Goal: Task Accomplishment & Management: Manage account settings

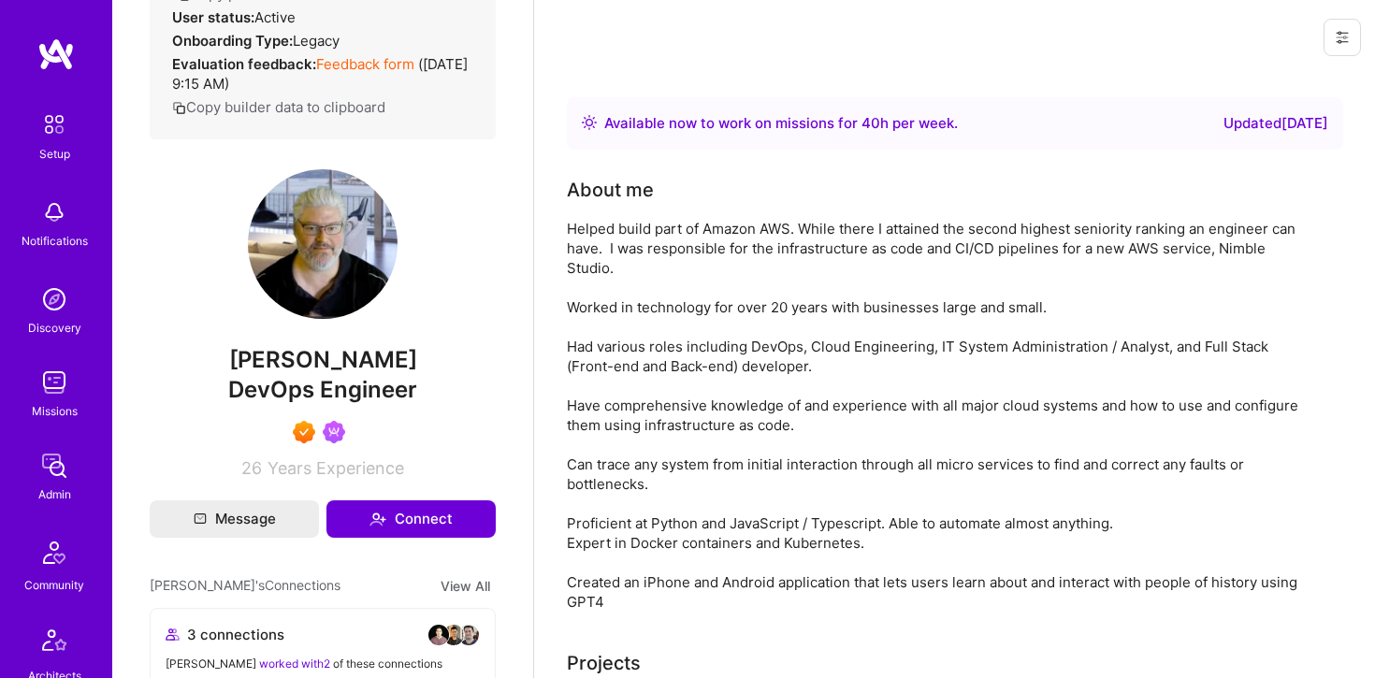
scroll to position [268, 0]
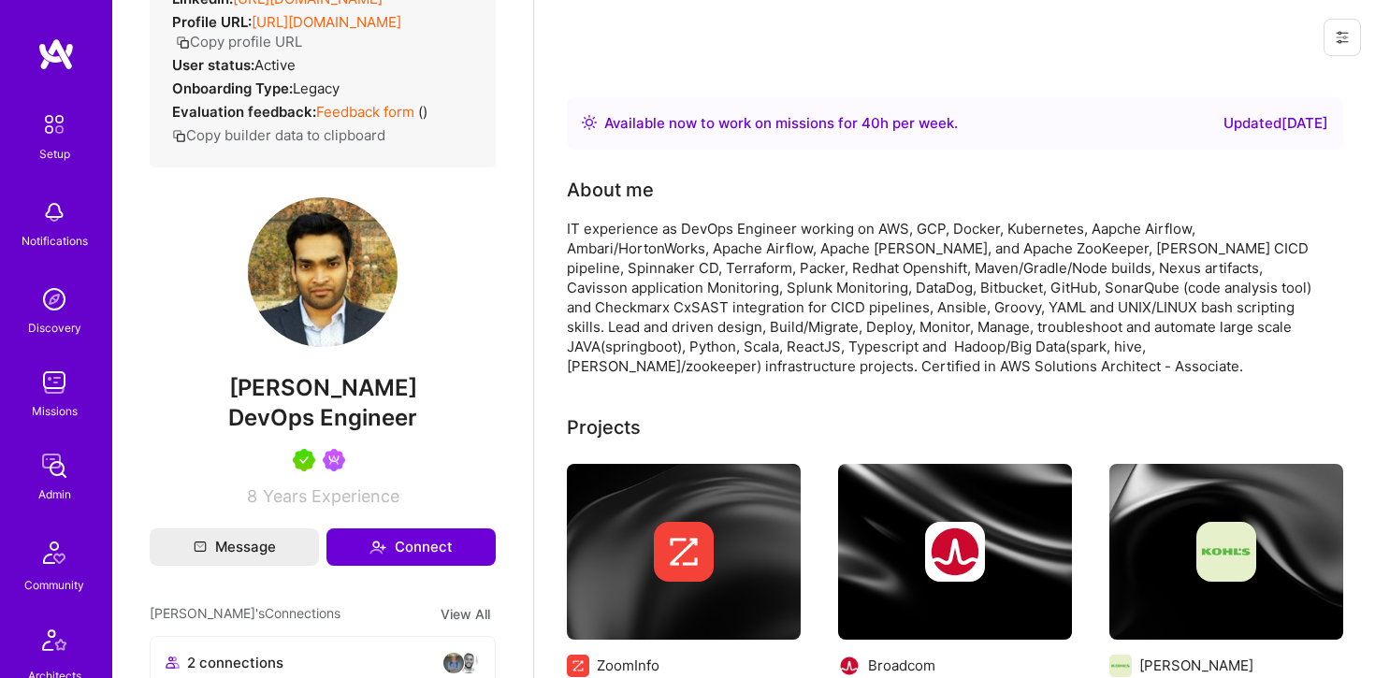
scroll to position [182, 0]
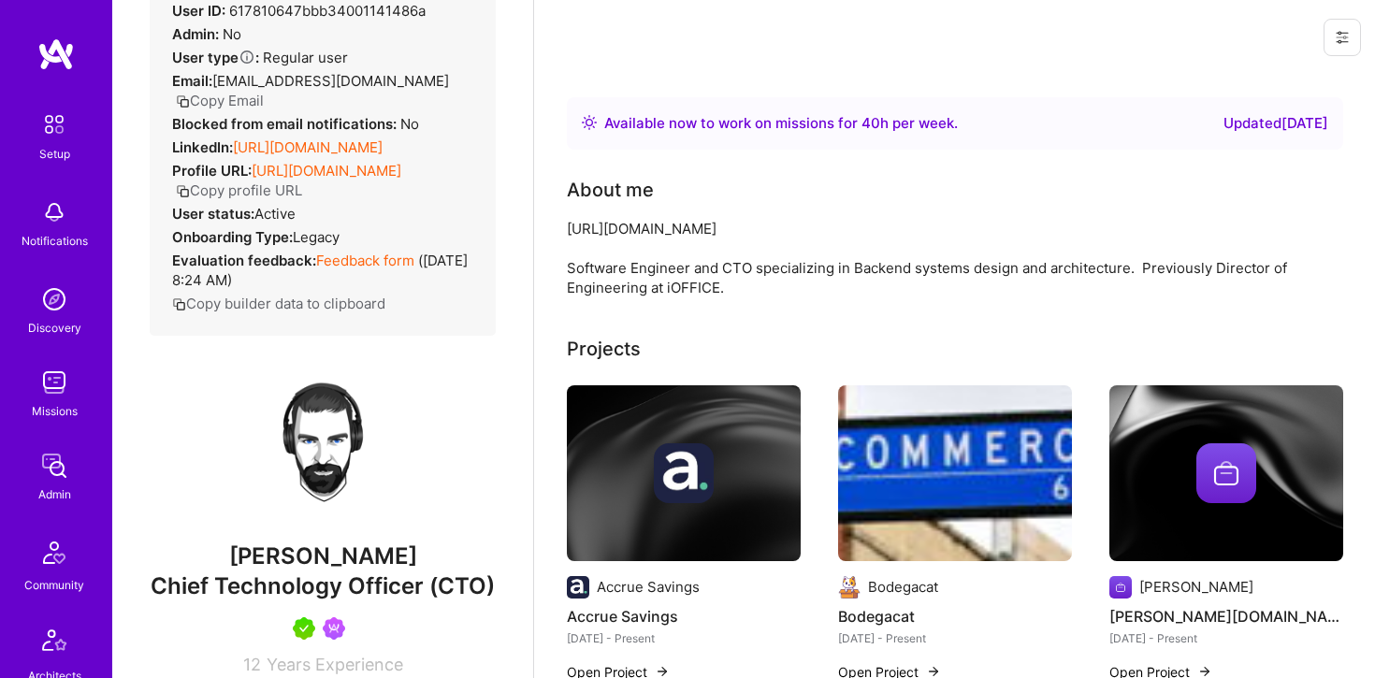
scroll to position [118, 0]
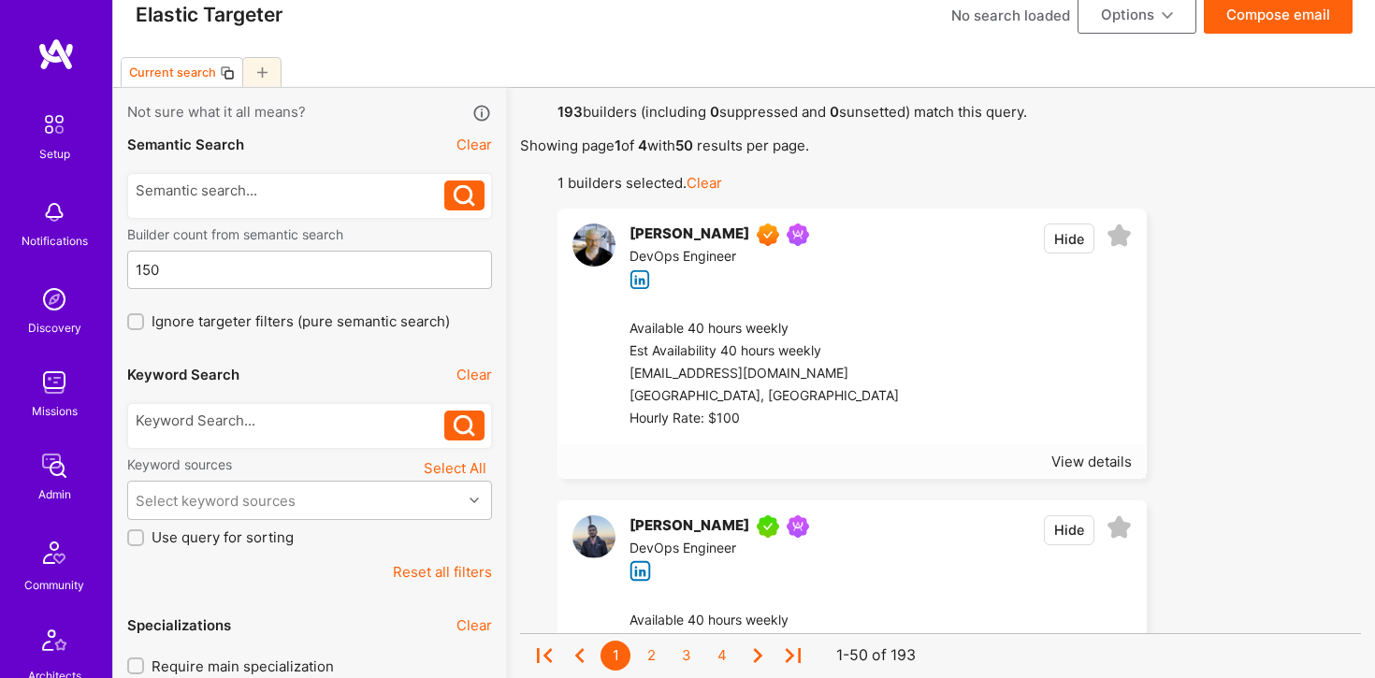
scroll to position [28, 0]
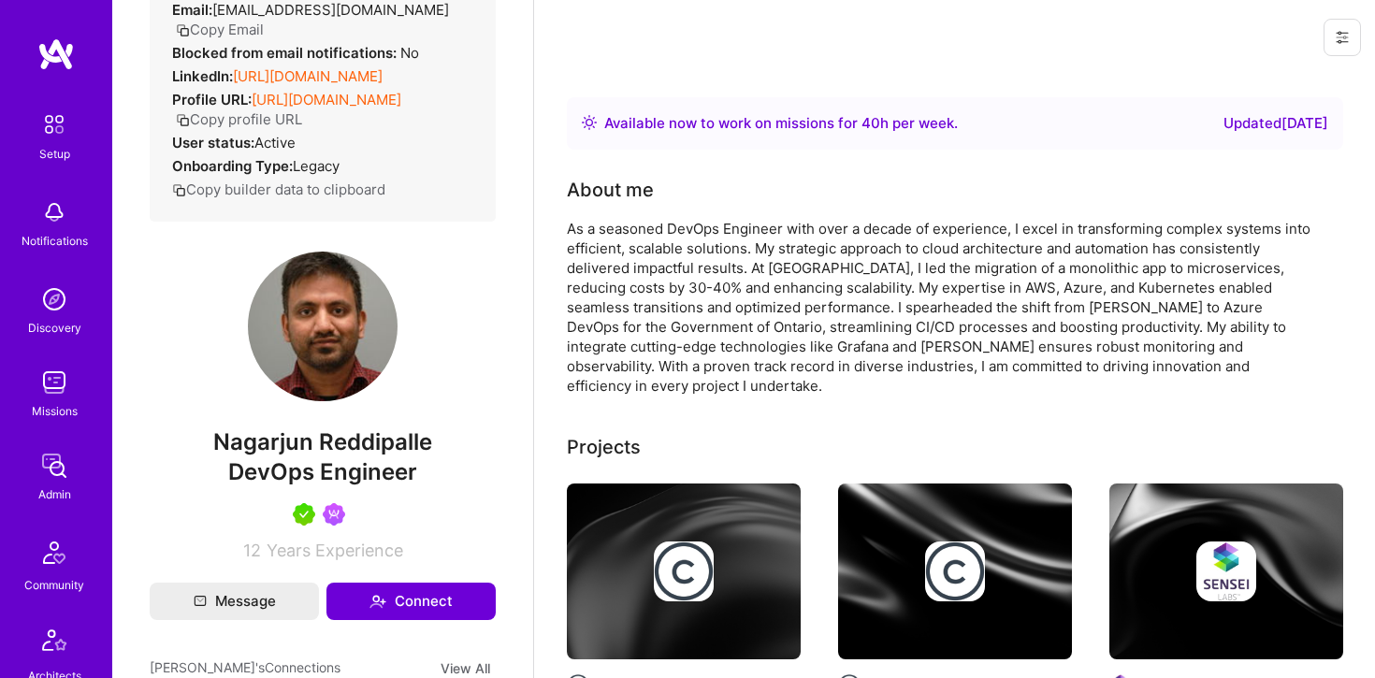
scroll to position [174, 0]
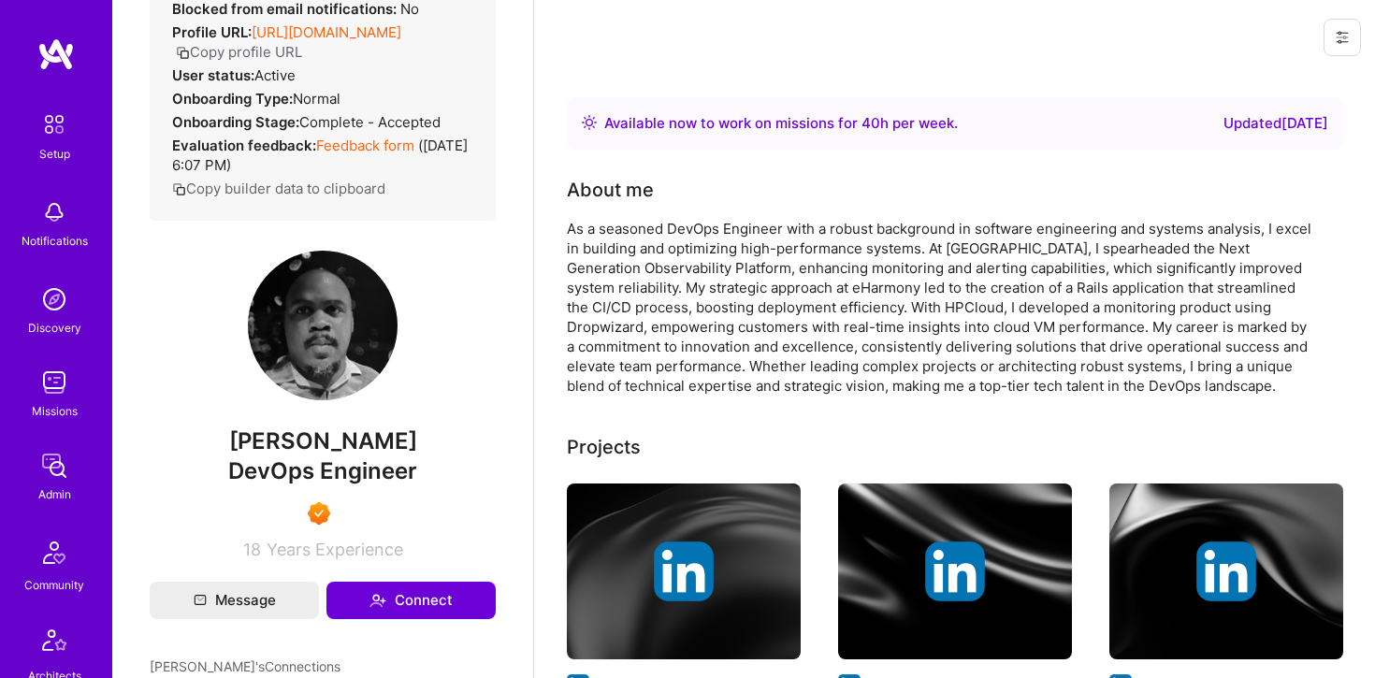
scroll to position [183, 0]
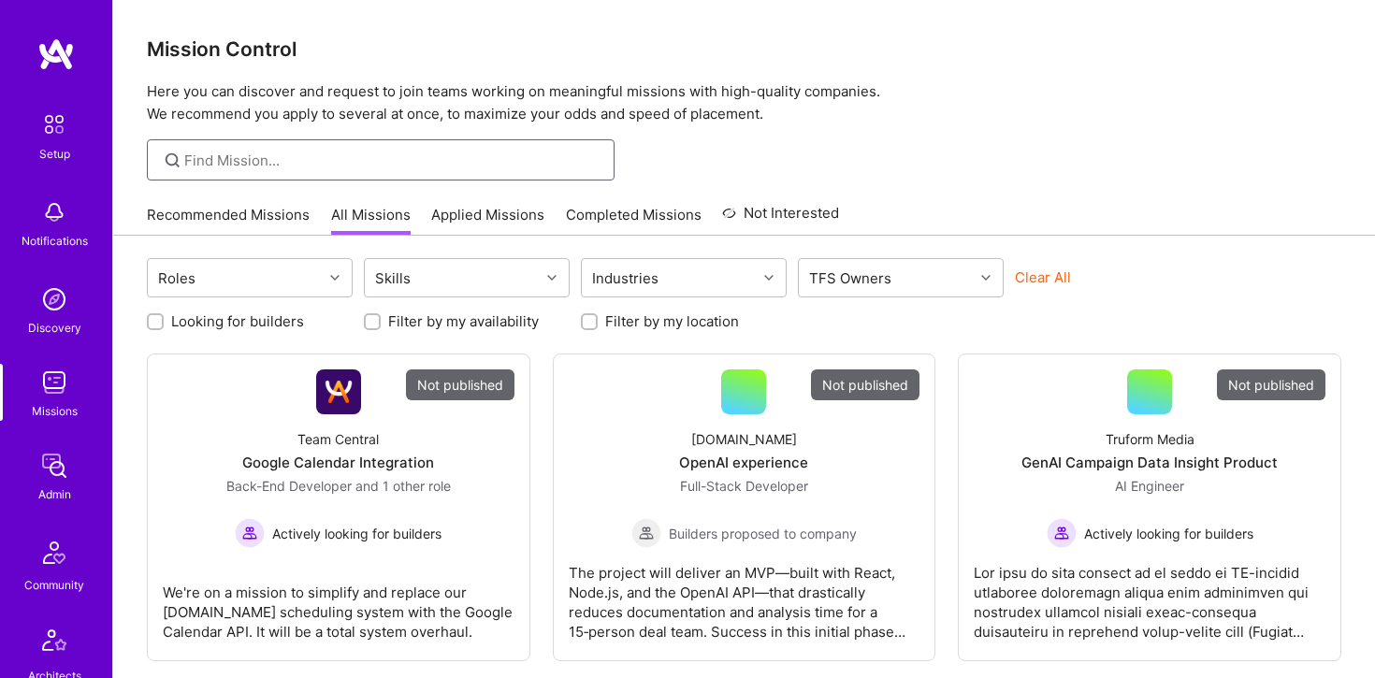
click at [280, 158] on input at bounding box center [392, 161] width 416 height 20
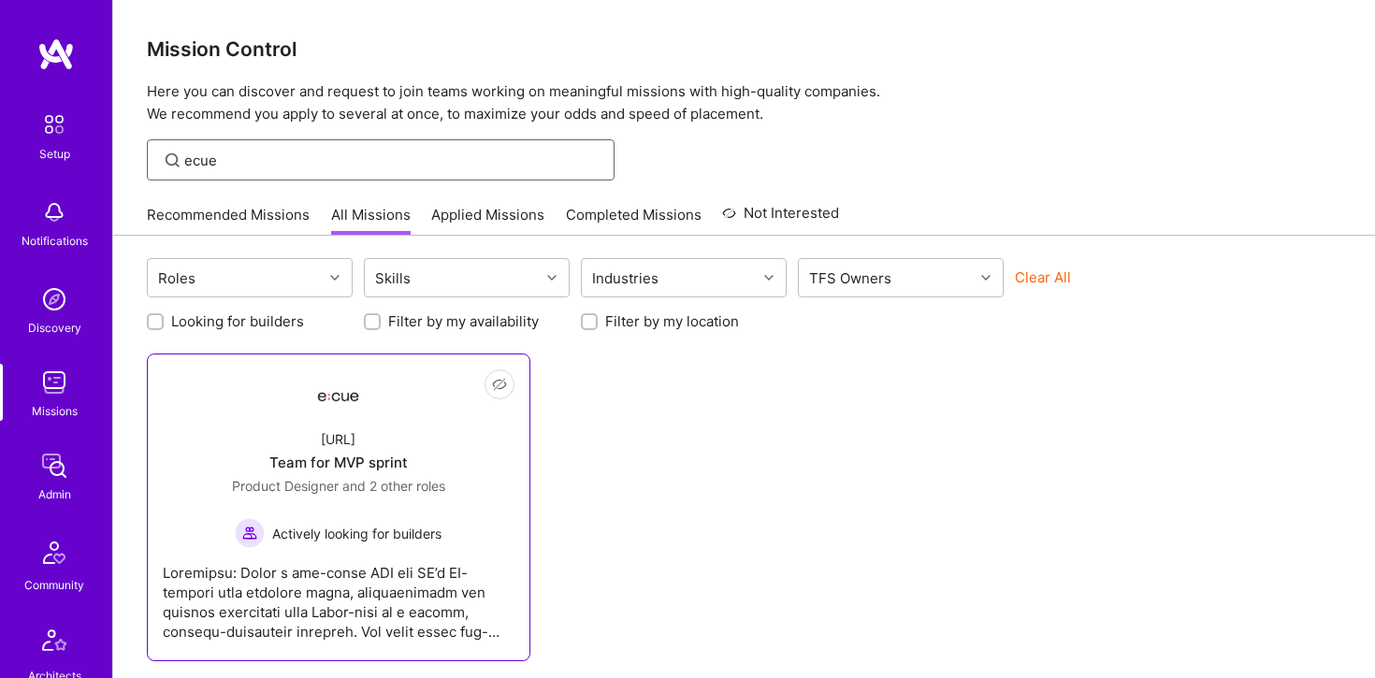
type input "ecue"
click at [350, 423] on div "[URL] Team for MVP sprint Product Designer and 2 other roles Actively looking f…" at bounding box center [339, 481] width 352 height 134
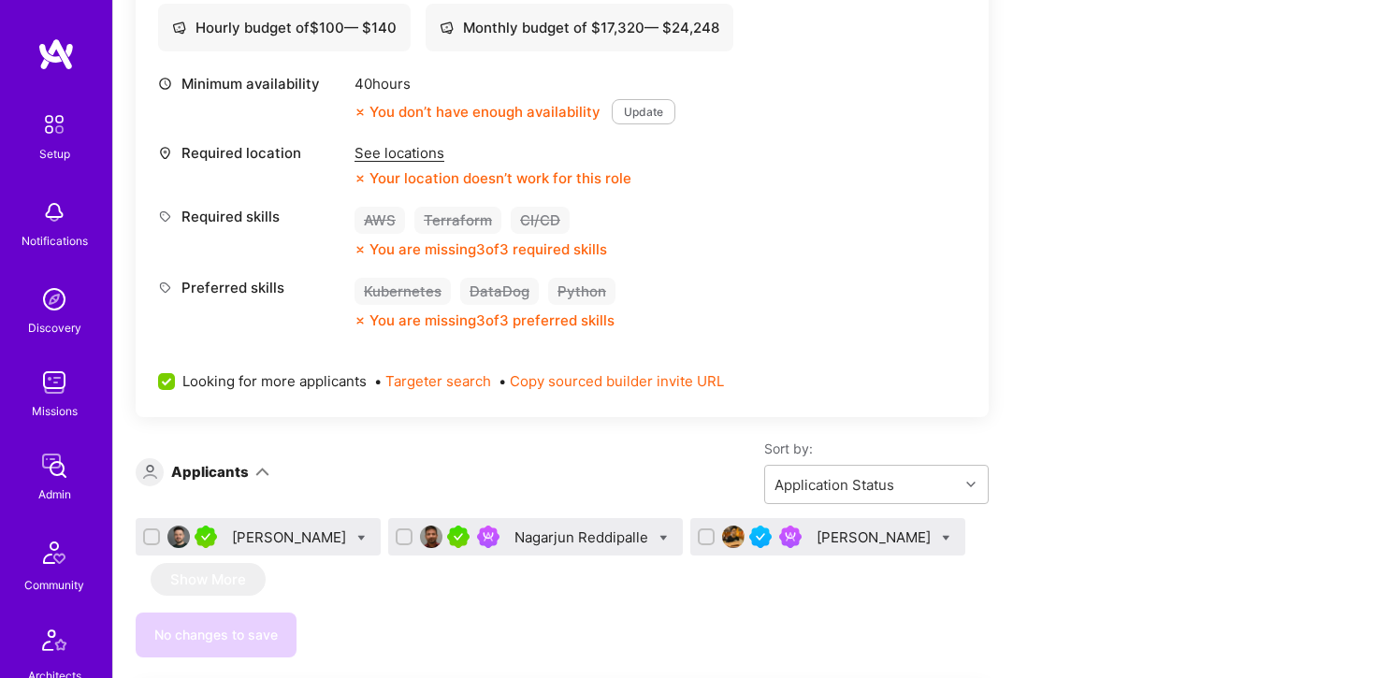
scroll to position [784, 0]
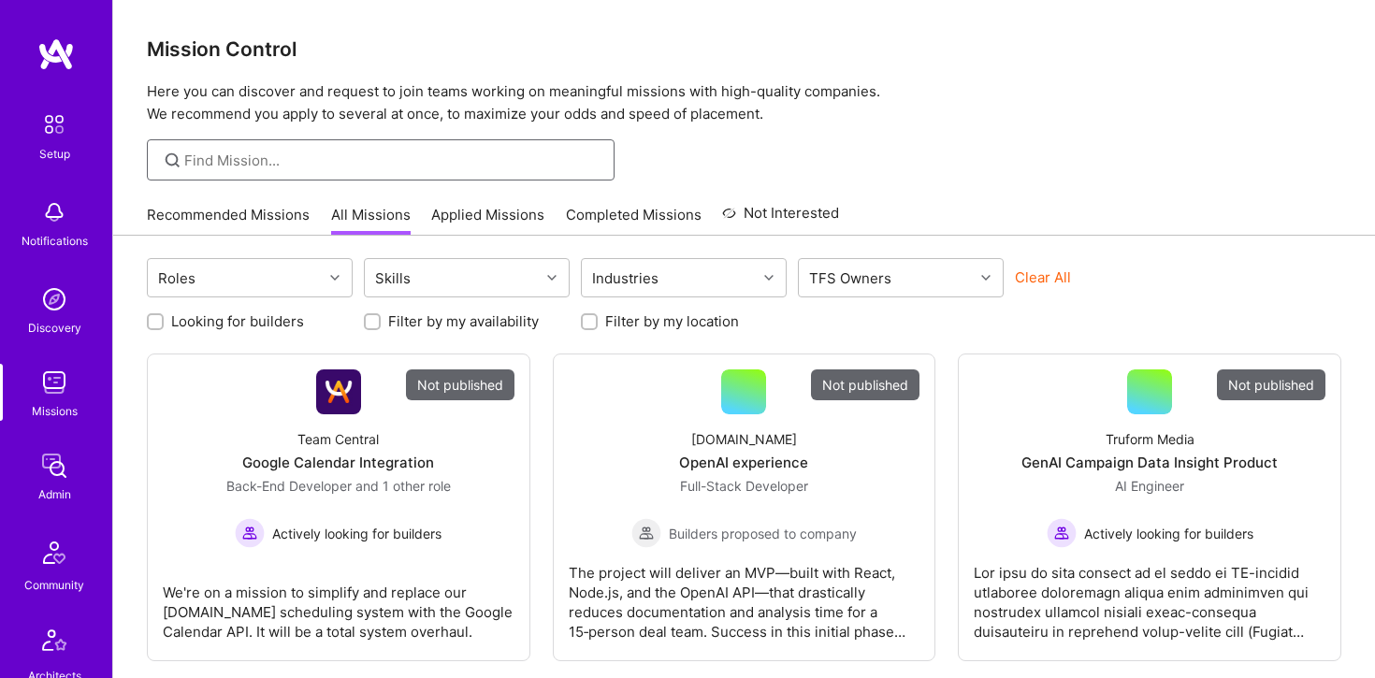
click at [255, 164] on input at bounding box center [392, 161] width 416 height 20
type input "o"
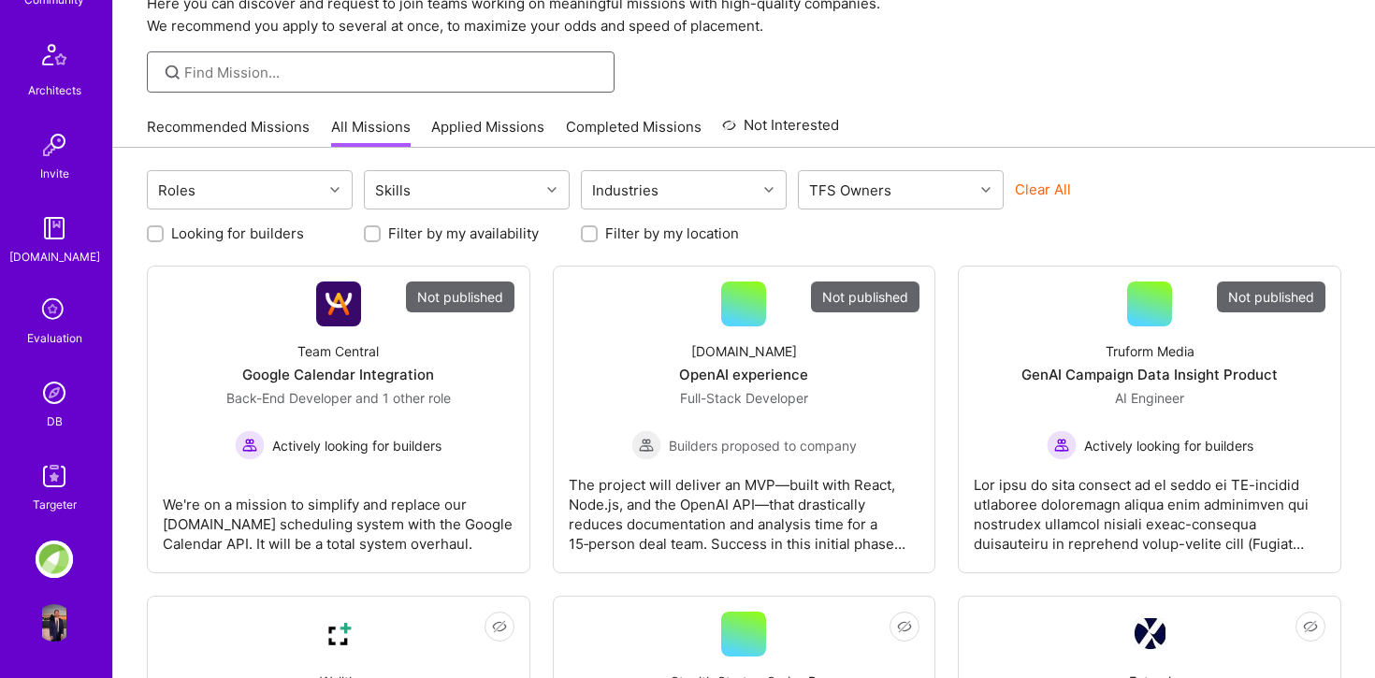
scroll to position [93, 0]
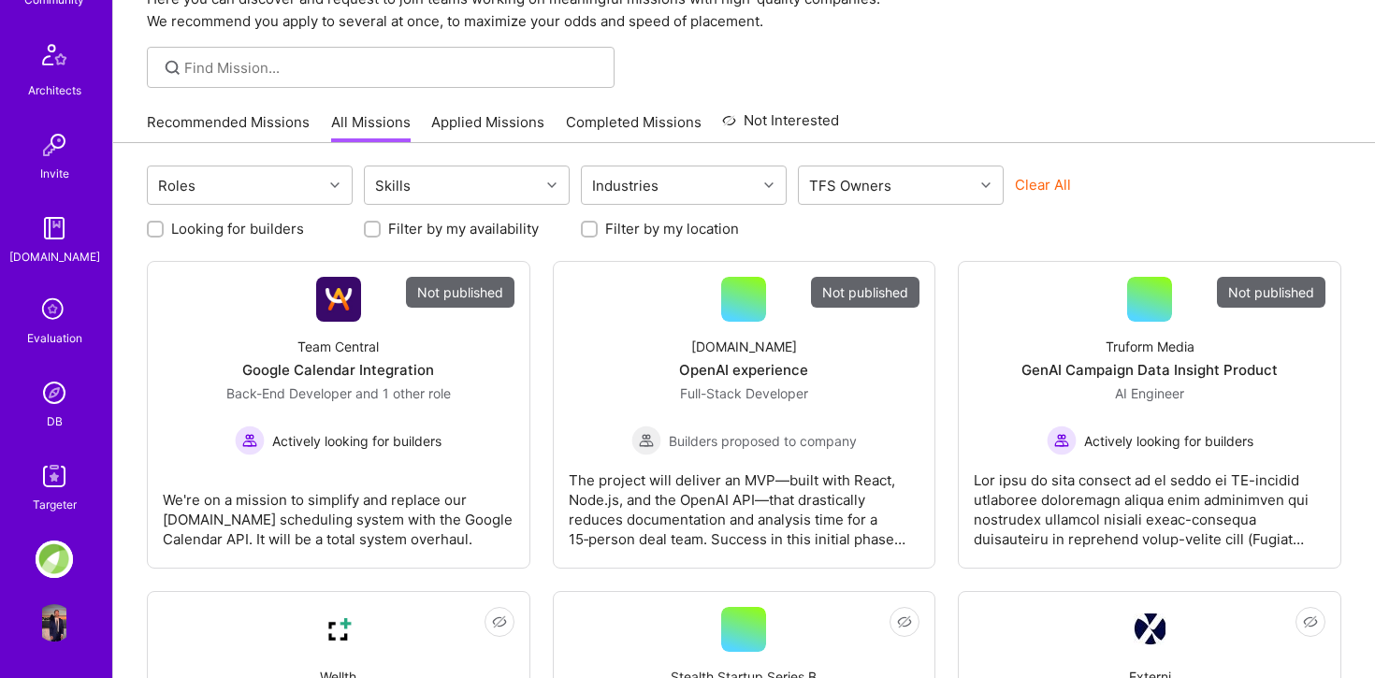
click at [70, 392] on img at bounding box center [54, 392] width 37 height 37
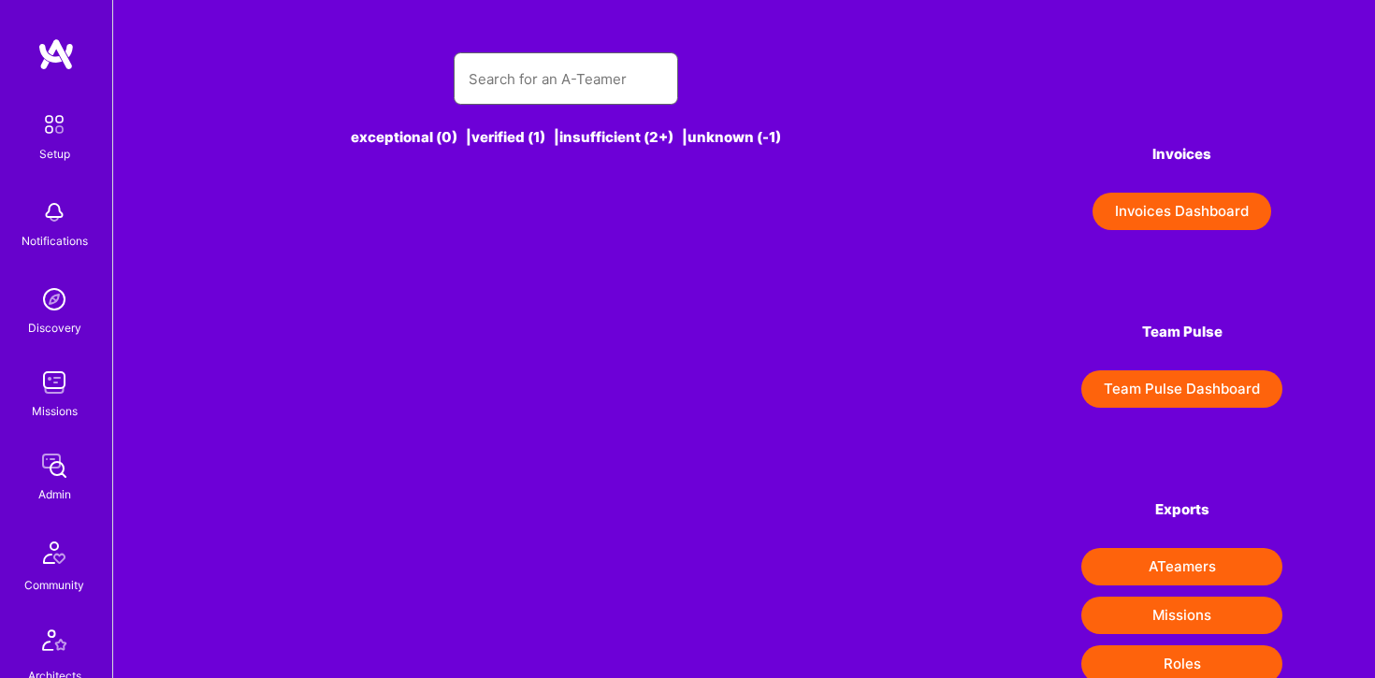
click at [504, 78] on input "text" at bounding box center [566, 79] width 195 height 48
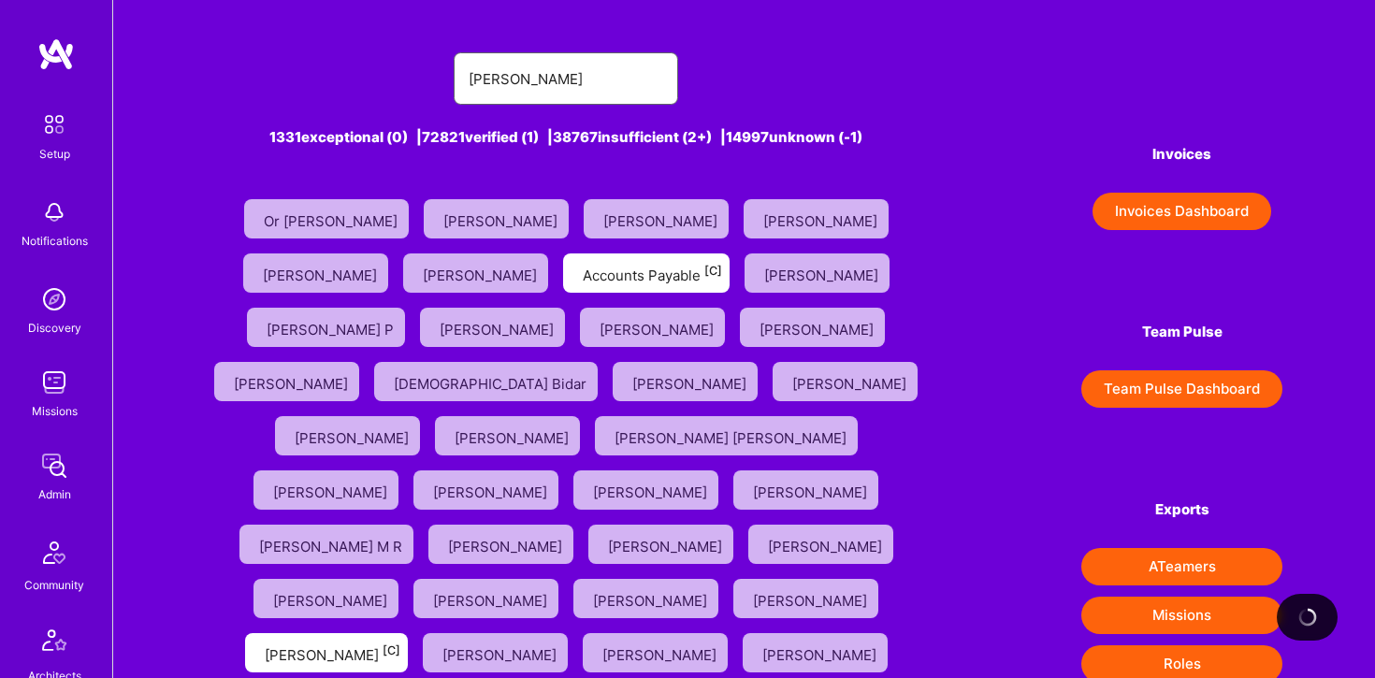
type input "Patrick igwe"
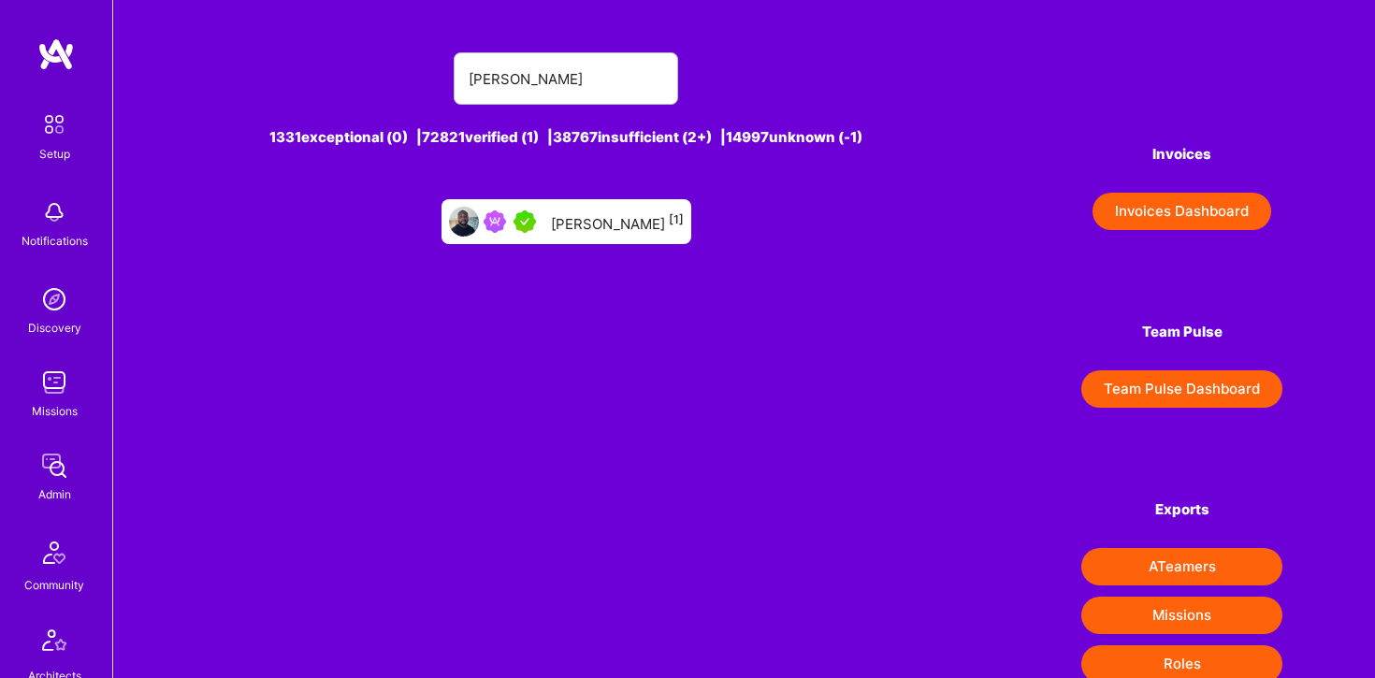
click at [578, 232] on div "Patrick Igwe [1]" at bounding box center [617, 222] width 133 height 24
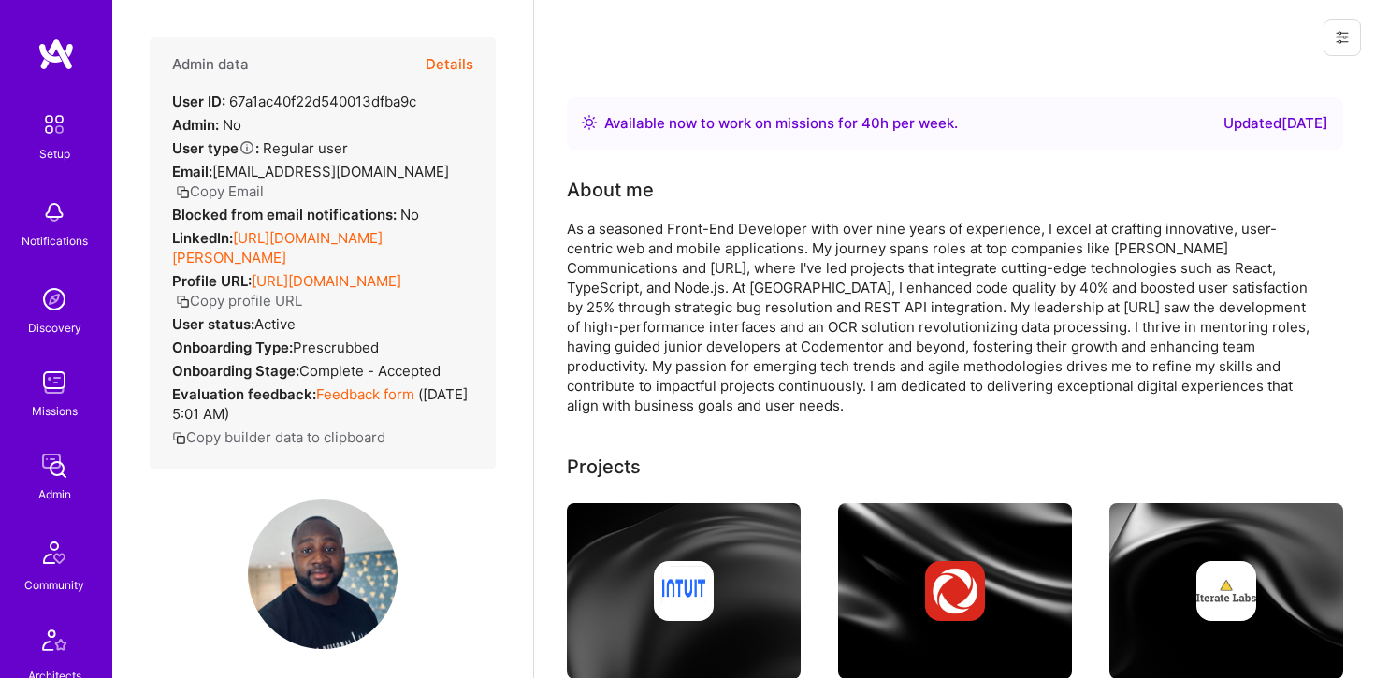
click at [467, 67] on button "Details" at bounding box center [450, 64] width 48 height 54
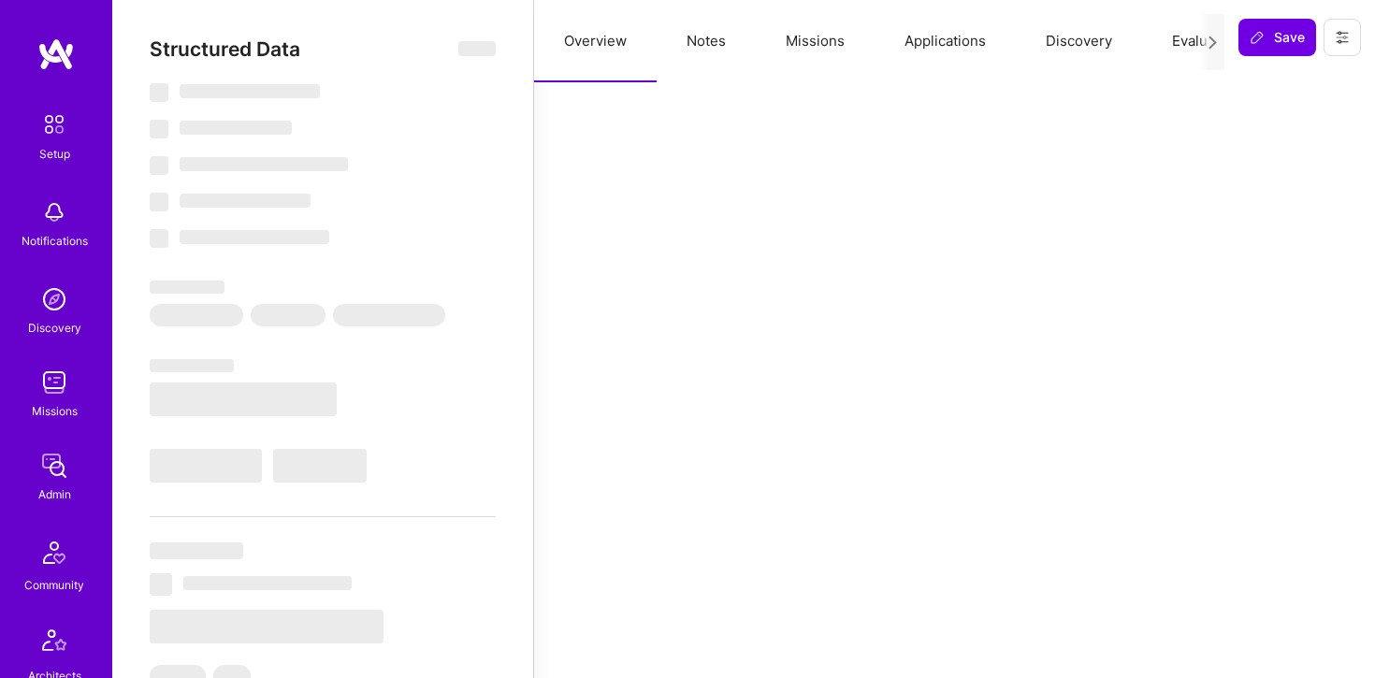
click at [793, 44] on button "Missions" at bounding box center [815, 41] width 119 height 82
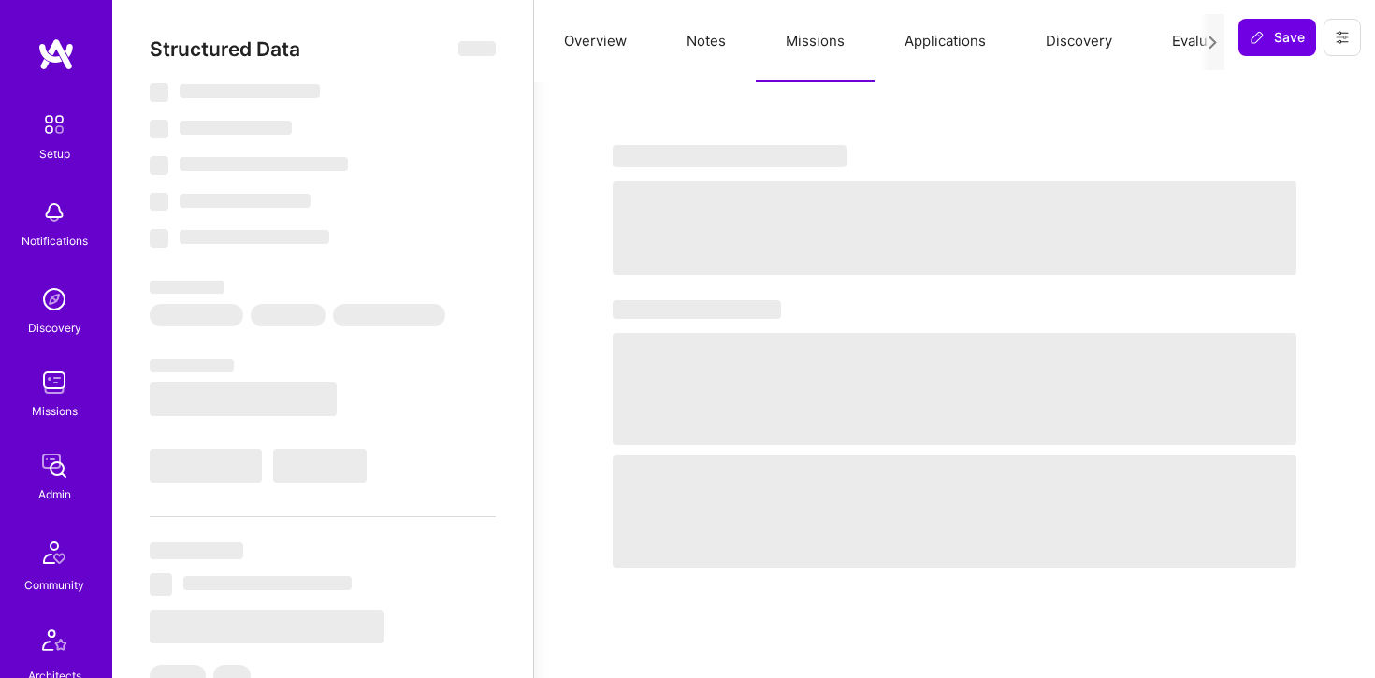
select select "Right Now"
select select "5"
select select "4"
select select "7"
select select "6"
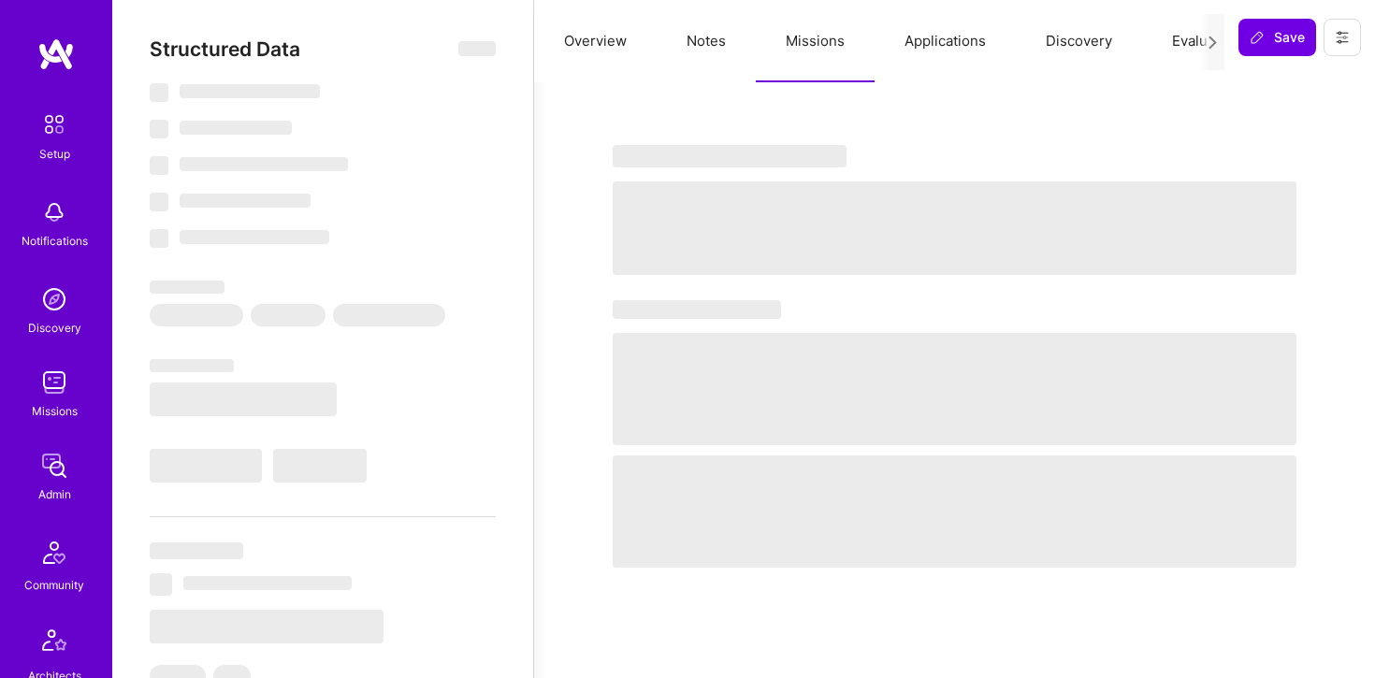
select select "CA"
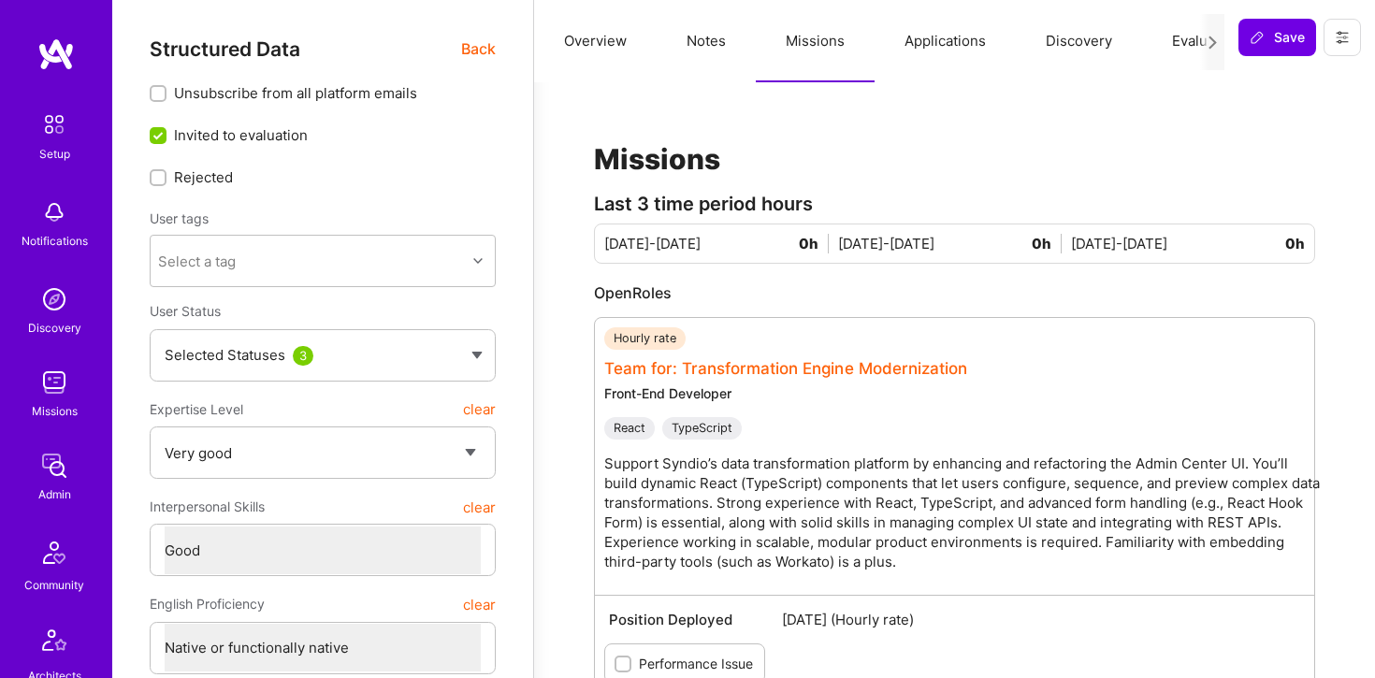
click at [813, 365] on link "Team for: Transformation Engine Modernization" at bounding box center [785, 368] width 363 height 19
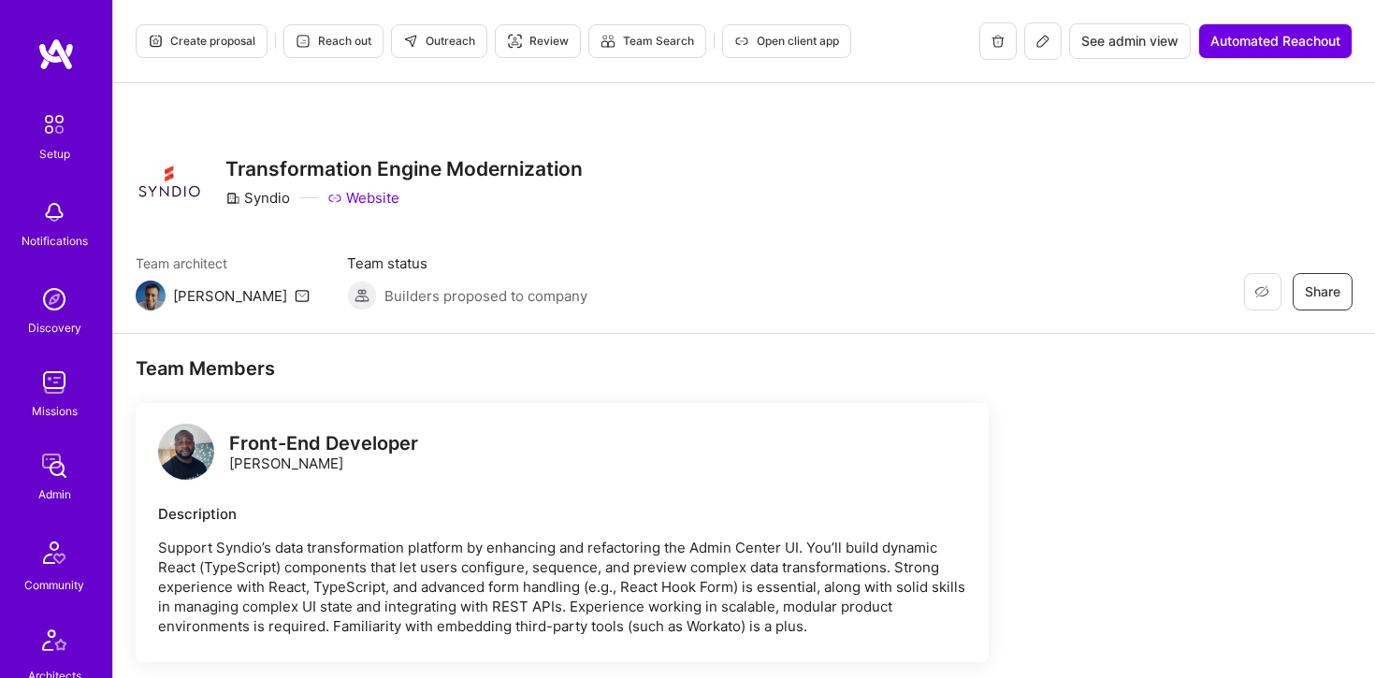
click at [1036, 45] on icon at bounding box center [1043, 41] width 15 height 15
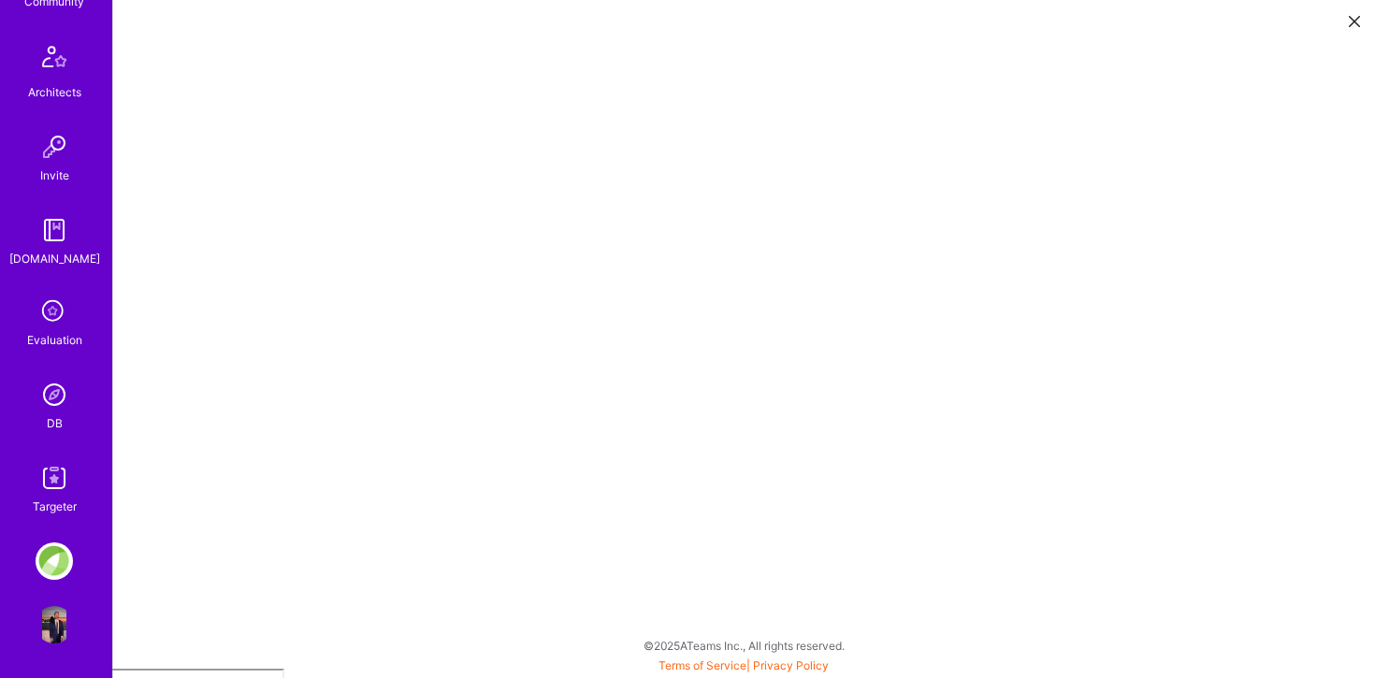
scroll to position [586, 0]
click at [53, 397] on img at bounding box center [54, 392] width 37 height 37
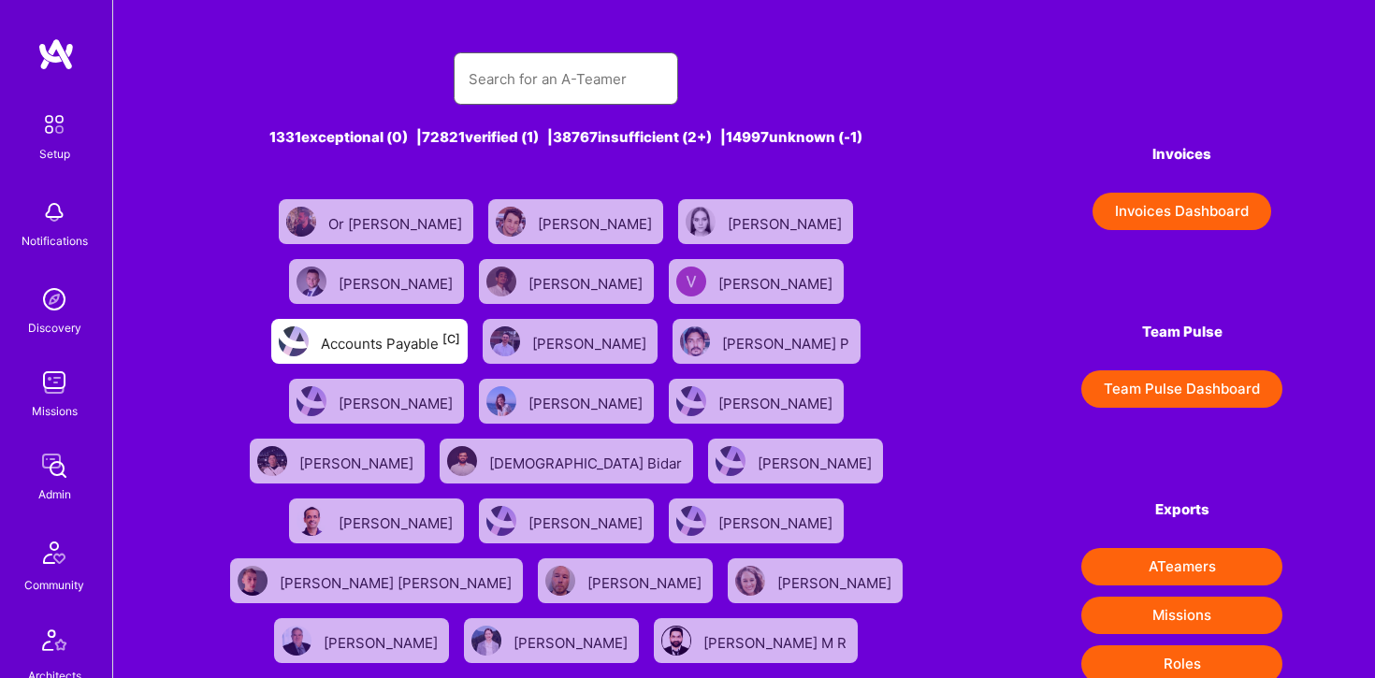
click at [504, 70] on input "text" at bounding box center [566, 79] width 195 height 48
type input "mohan singh"
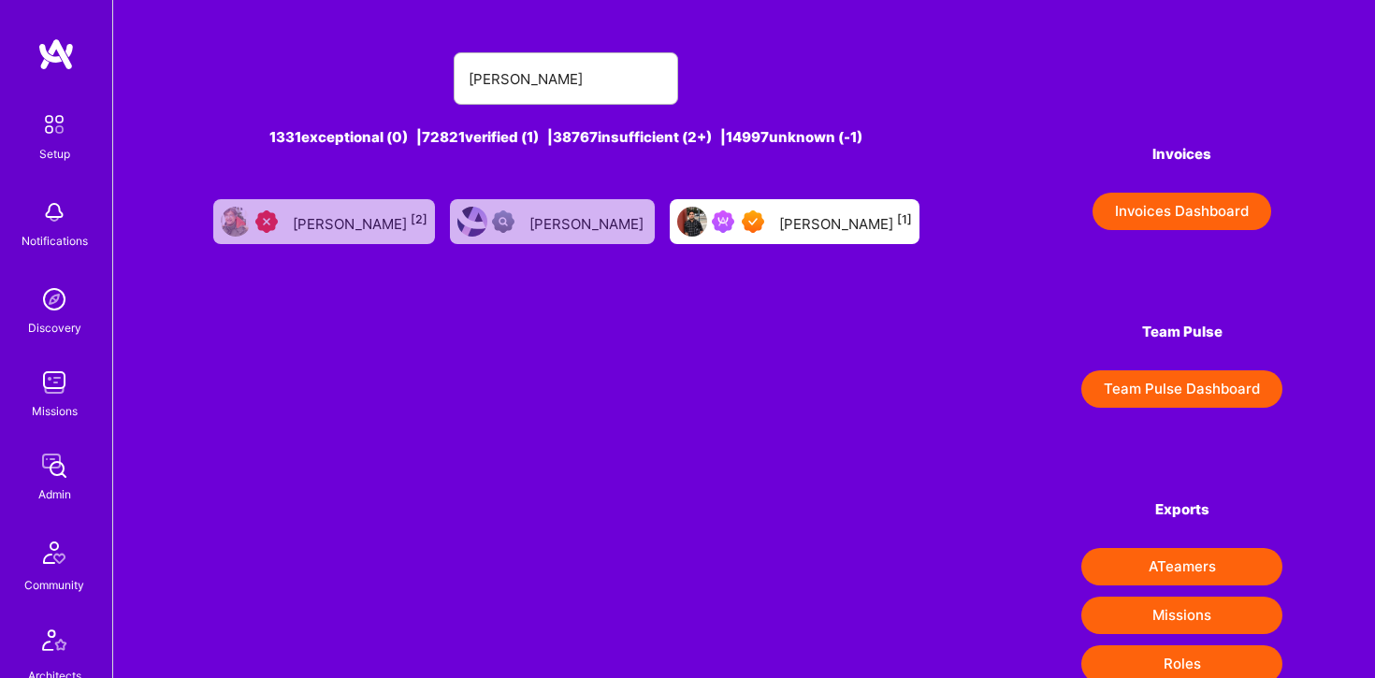
click at [779, 224] on div "Mohan Singh [1]" at bounding box center [845, 222] width 133 height 24
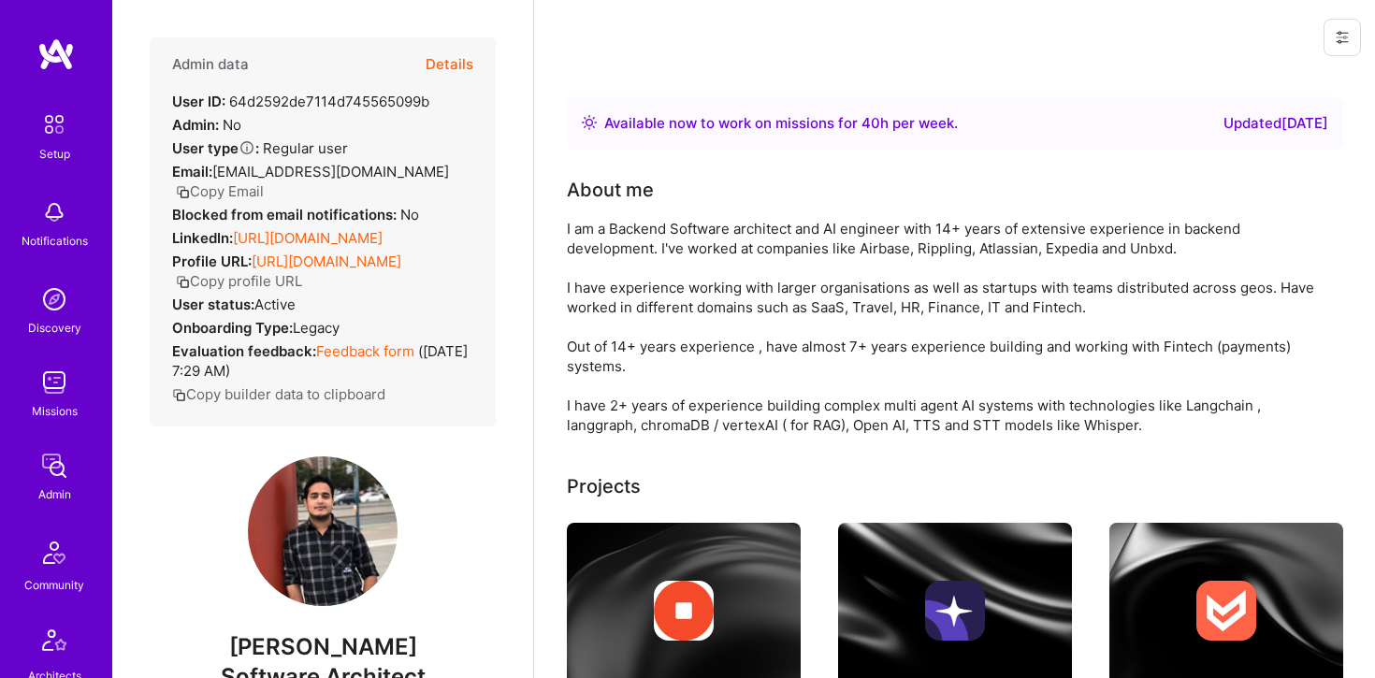
click at [451, 68] on button "Details" at bounding box center [450, 64] width 48 height 54
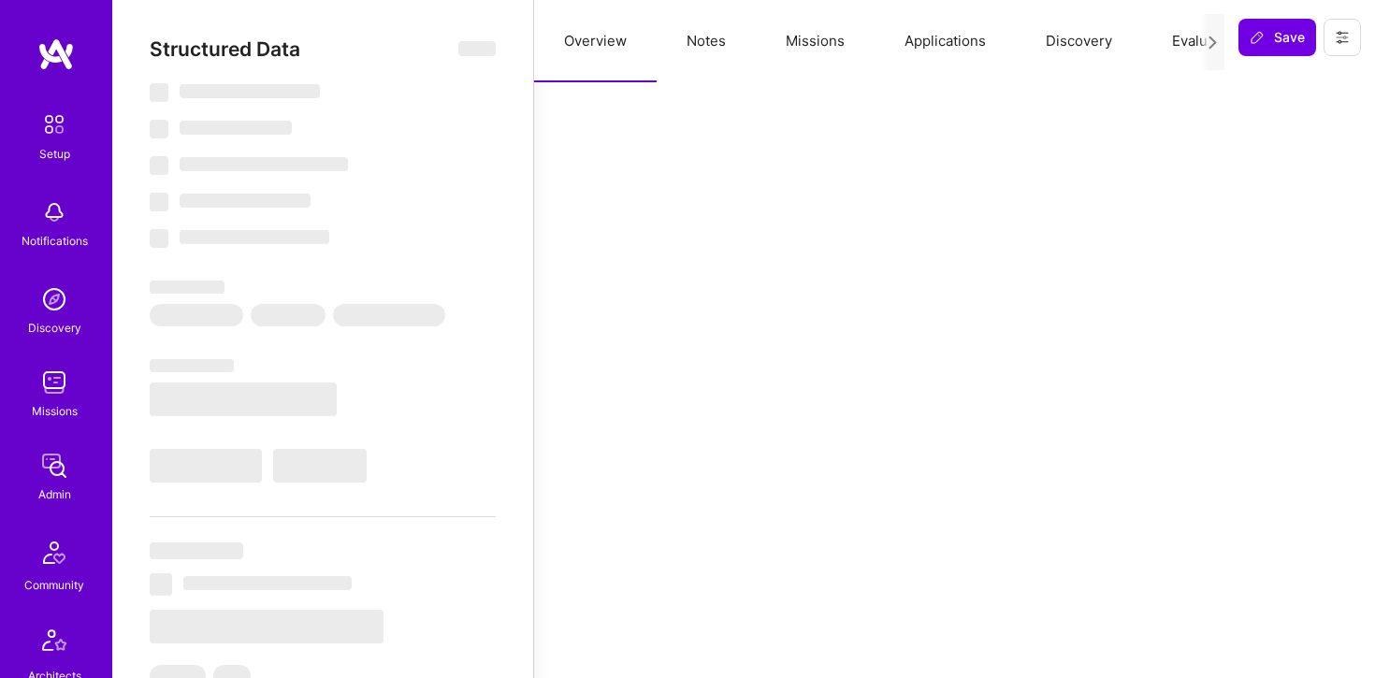
click at [832, 39] on button "Missions" at bounding box center [815, 41] width 119 height 82
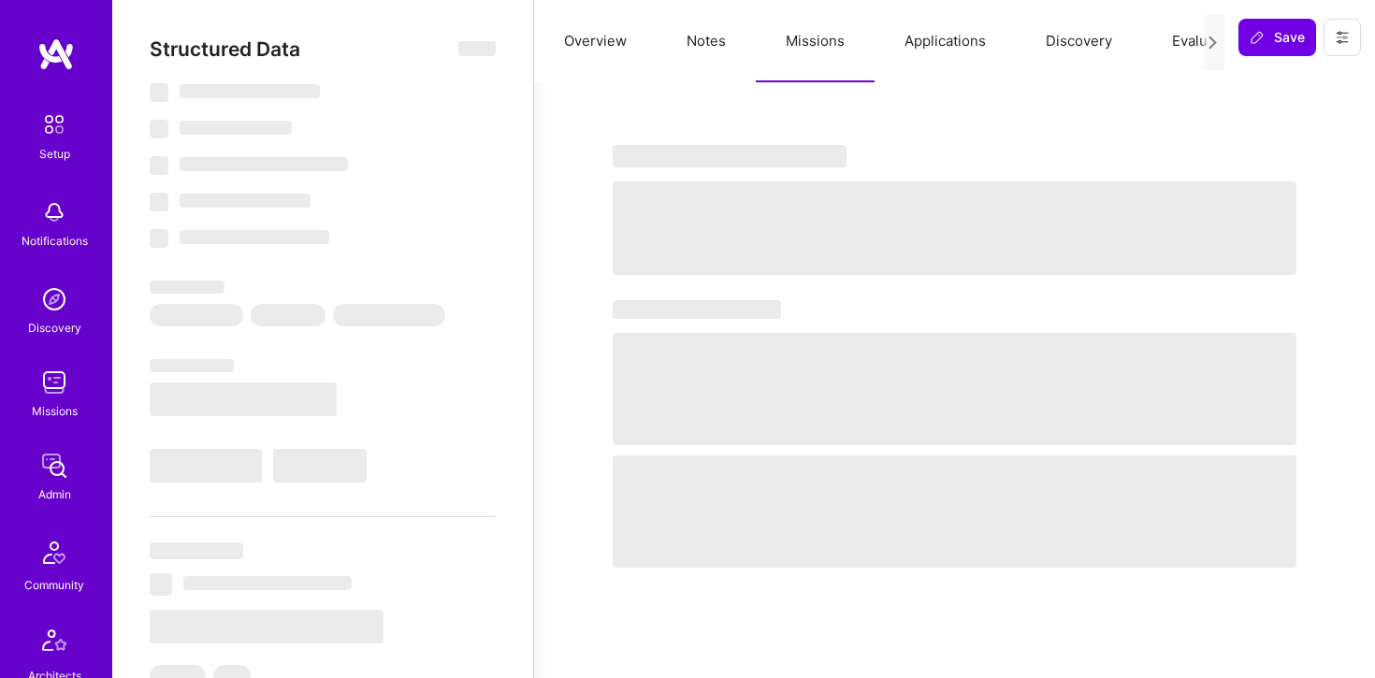
type textarea "x"
select select "Right Now"
select select "7"
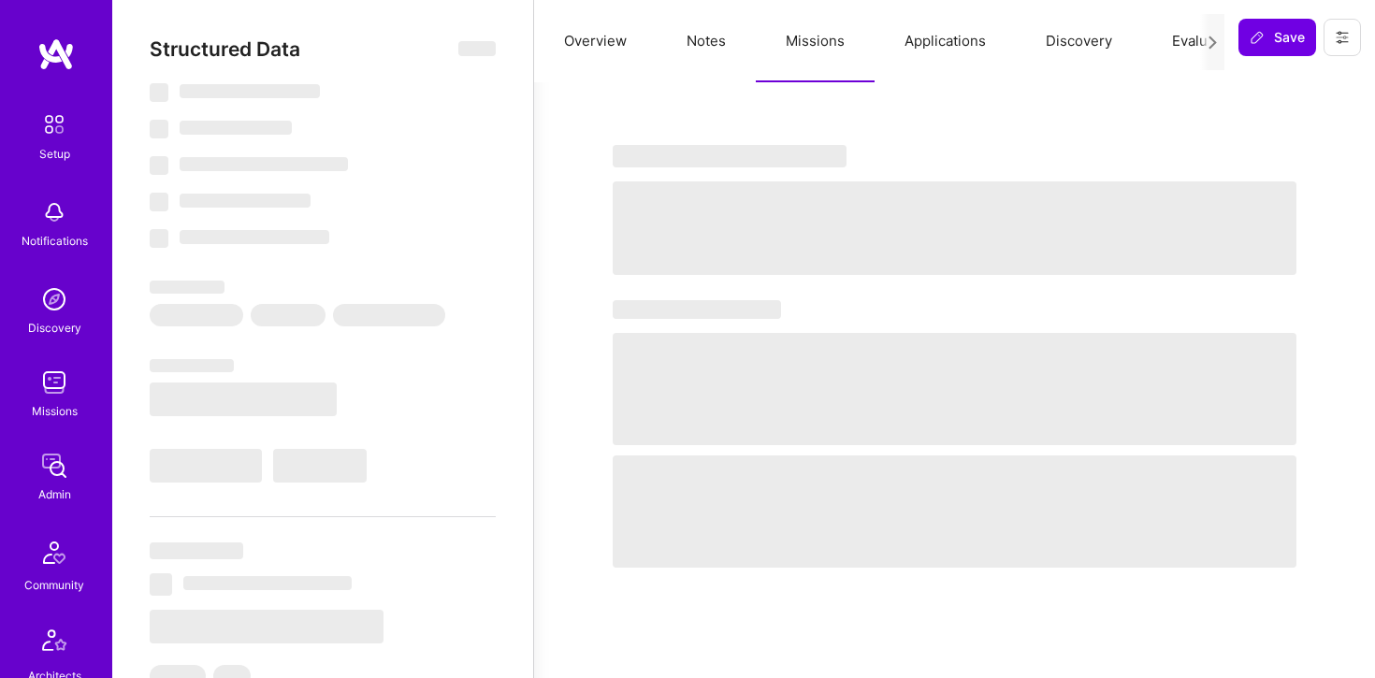
select select "7"
select select "IN"
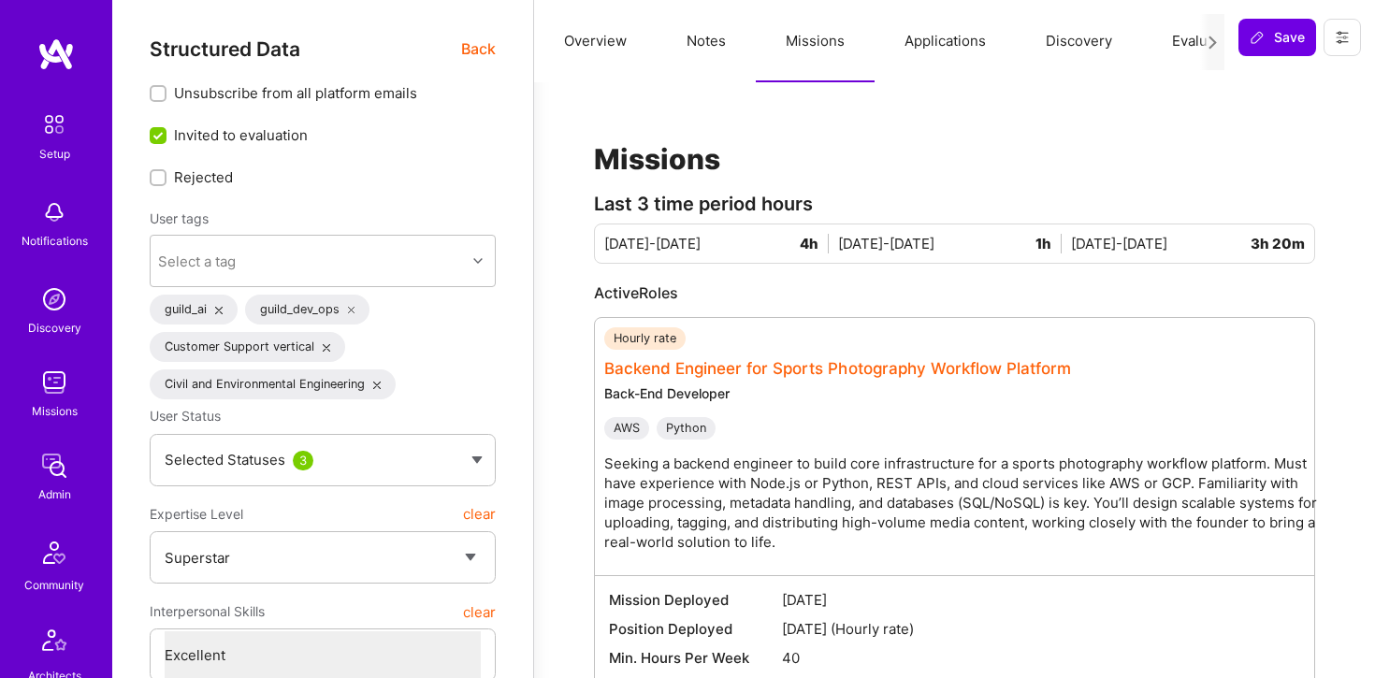
click at [771, 368] on link "Backend Engineer for Sports Photography Workflow Platform" at bounding box center [837, 368] width 467 height 19
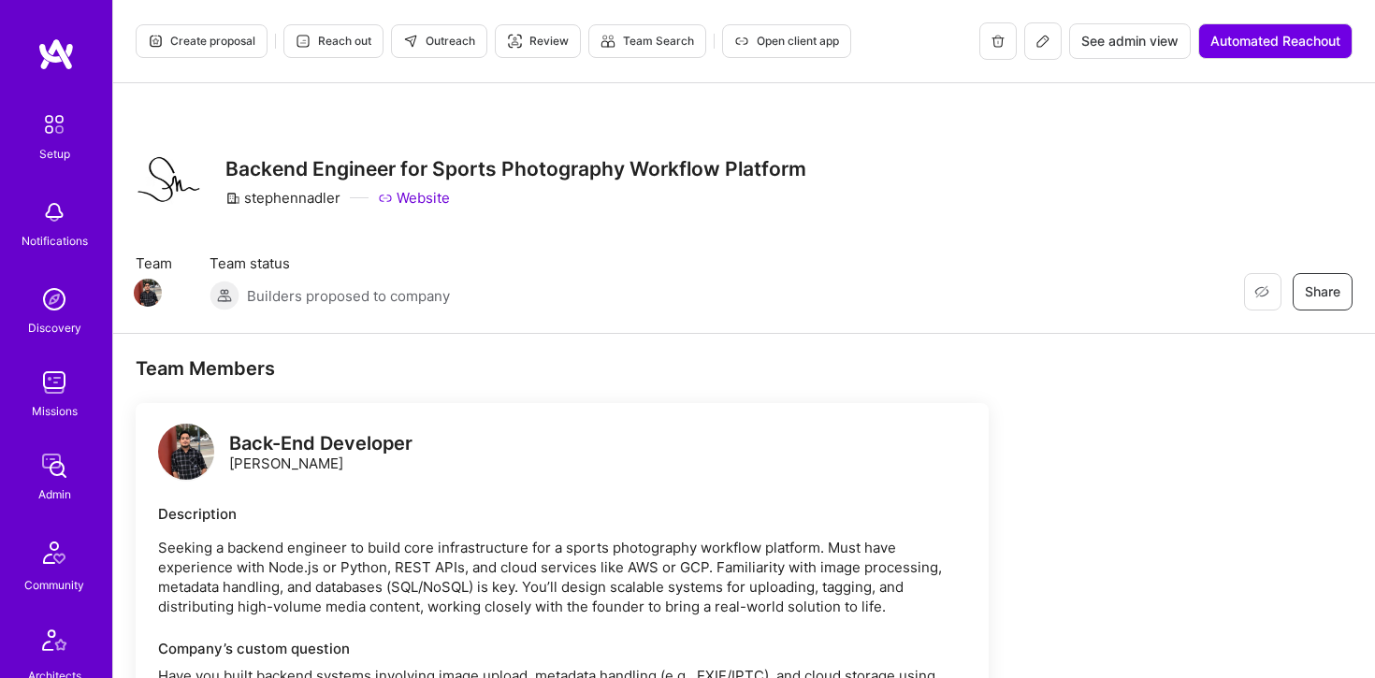
click at [1048, 53] on button at bounding box center [1042, 40] width 37 height 37
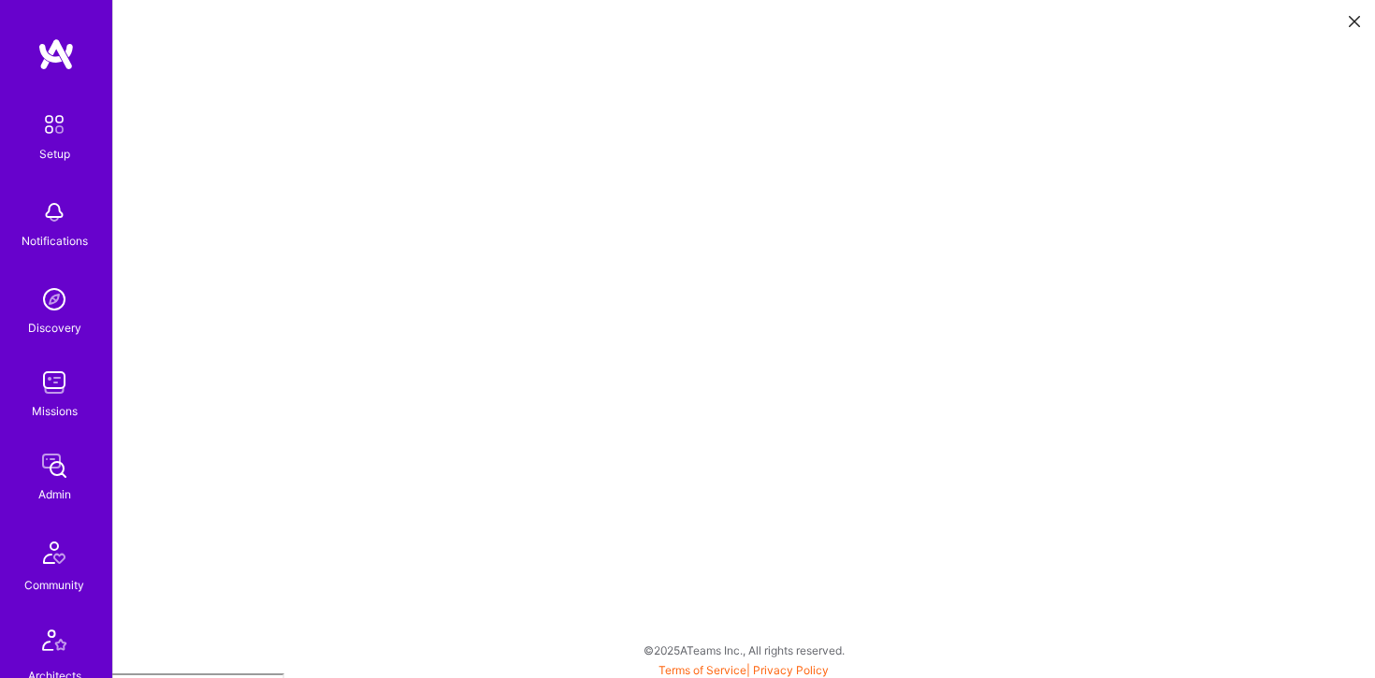
scroll to position [5, 0]
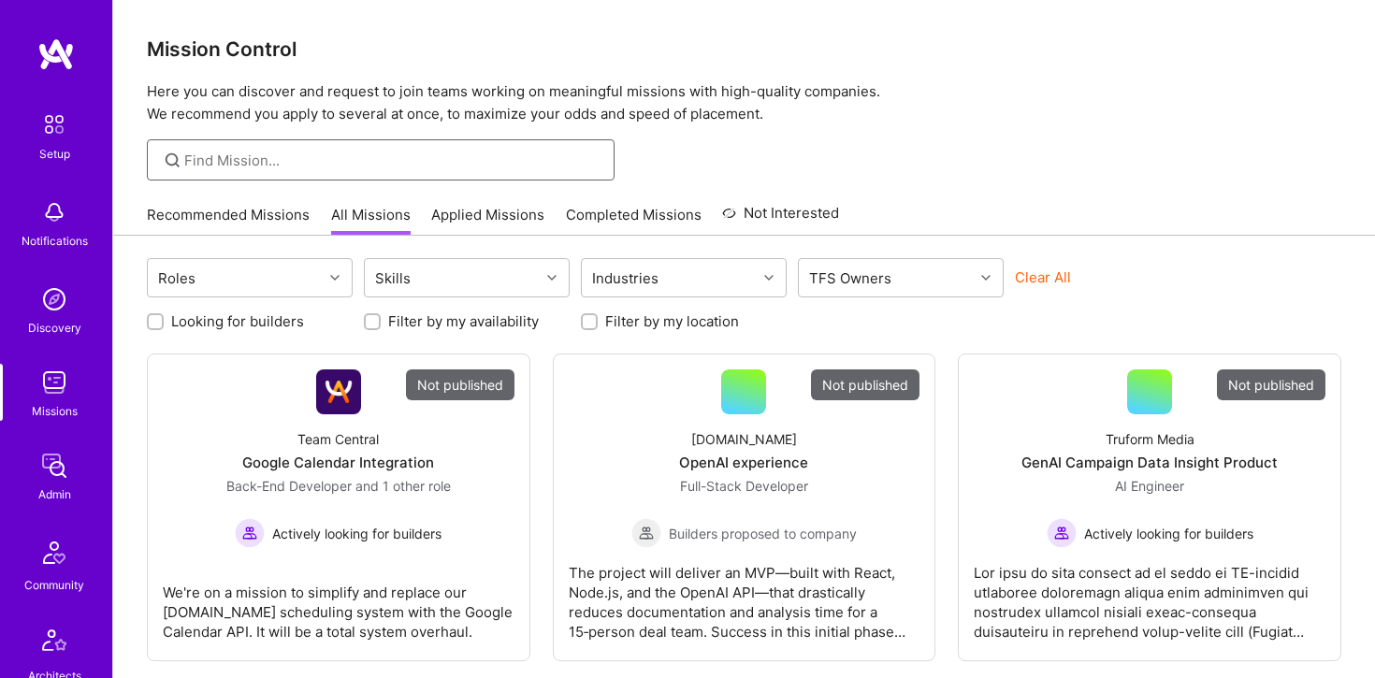
click at [249, 167] on input at bounding box center [392, 161] width 416 height 20
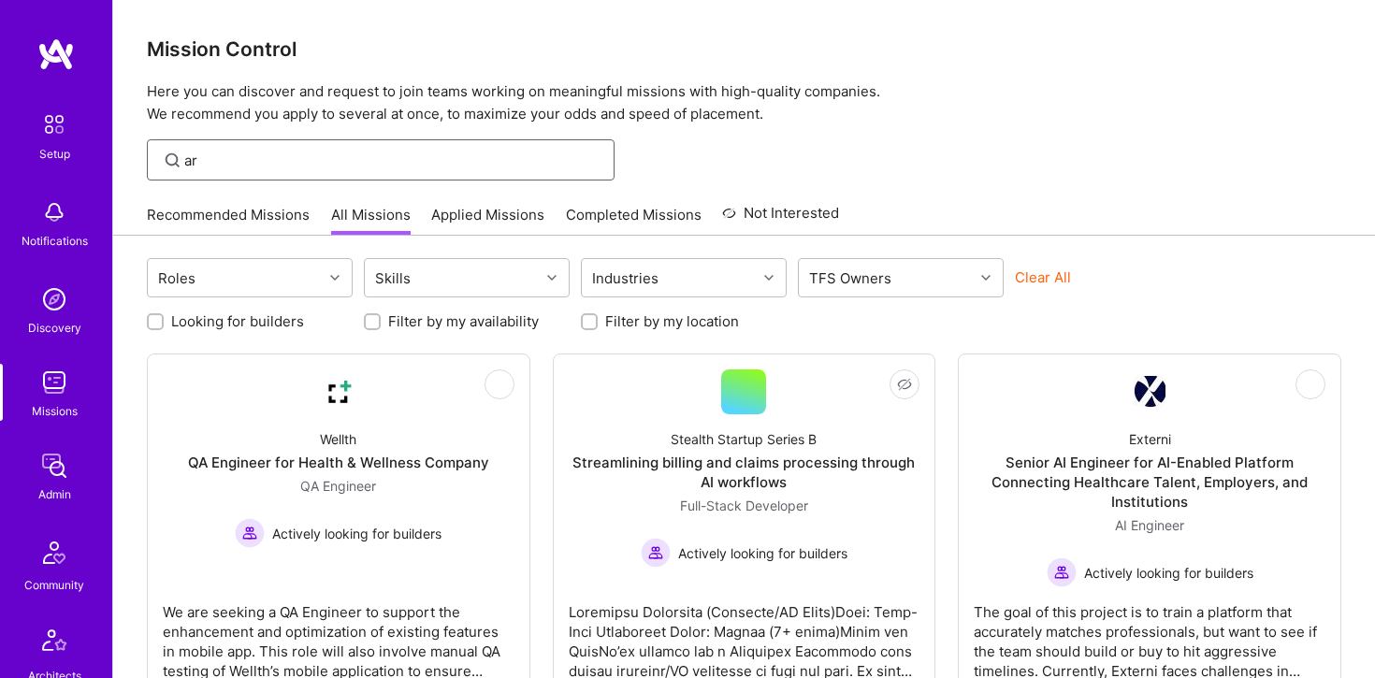
type input "a"
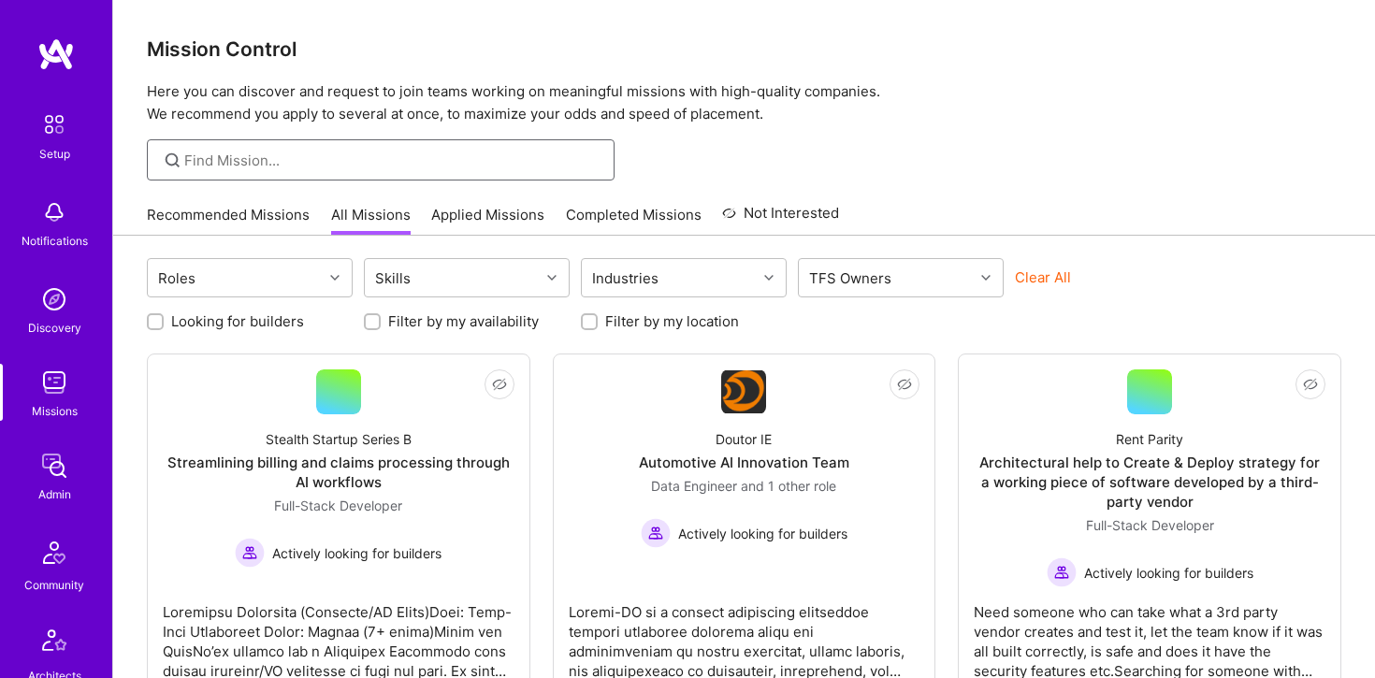
scroll to position [586, 0]
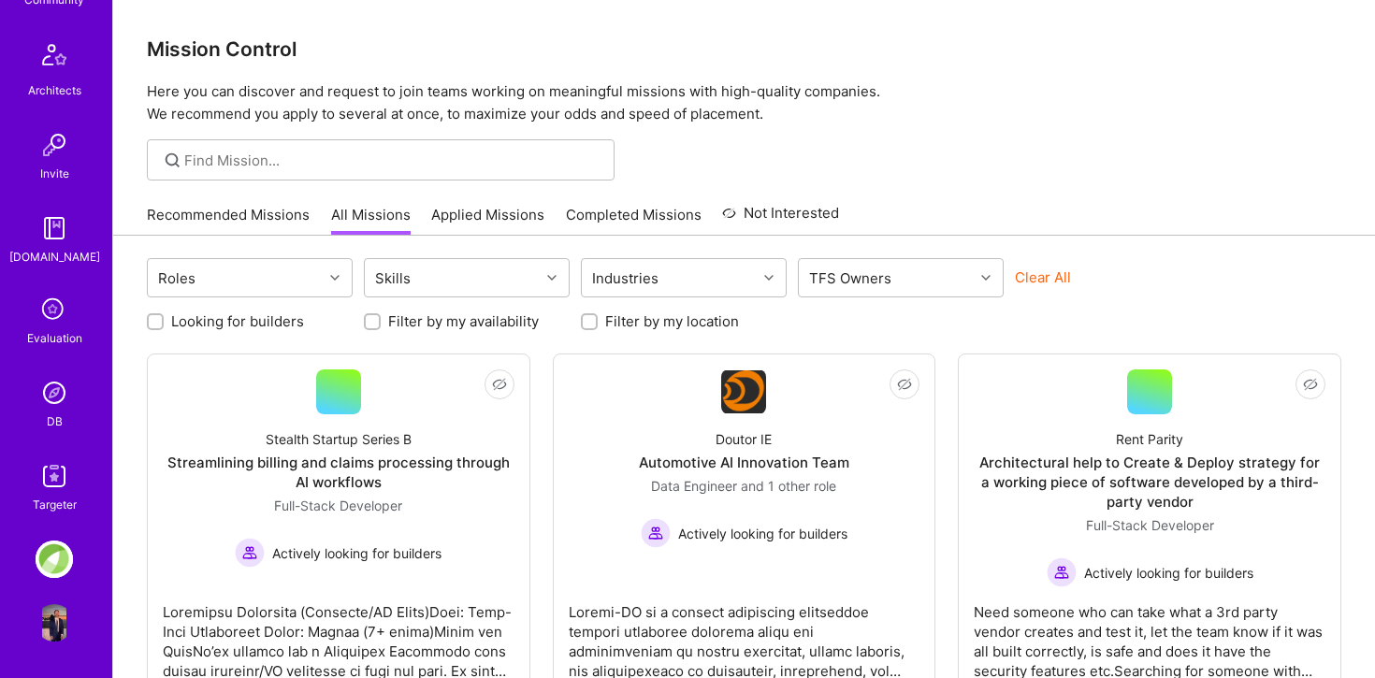
click at [51, 377] on img at bounding box center [54, 392] width 37 height 37
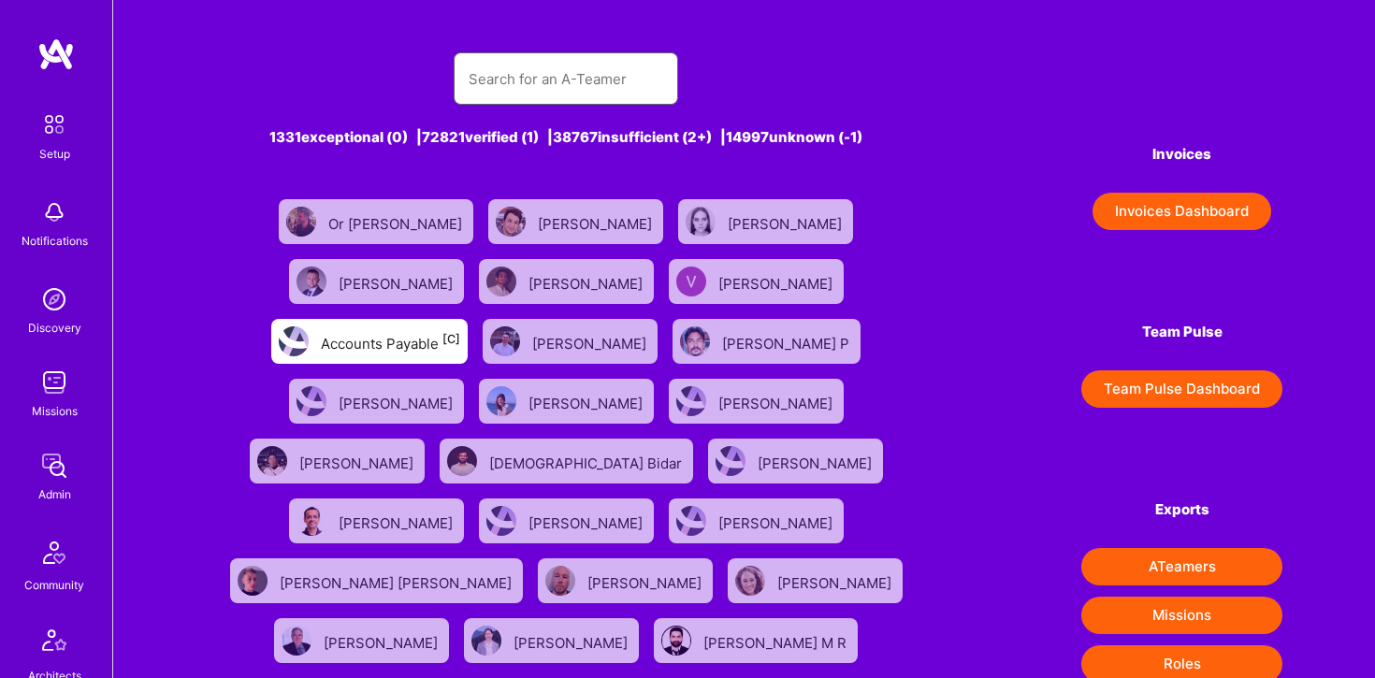
click at [520, 81] on input "text" at bounding box center [566, 79] width 195 height 48
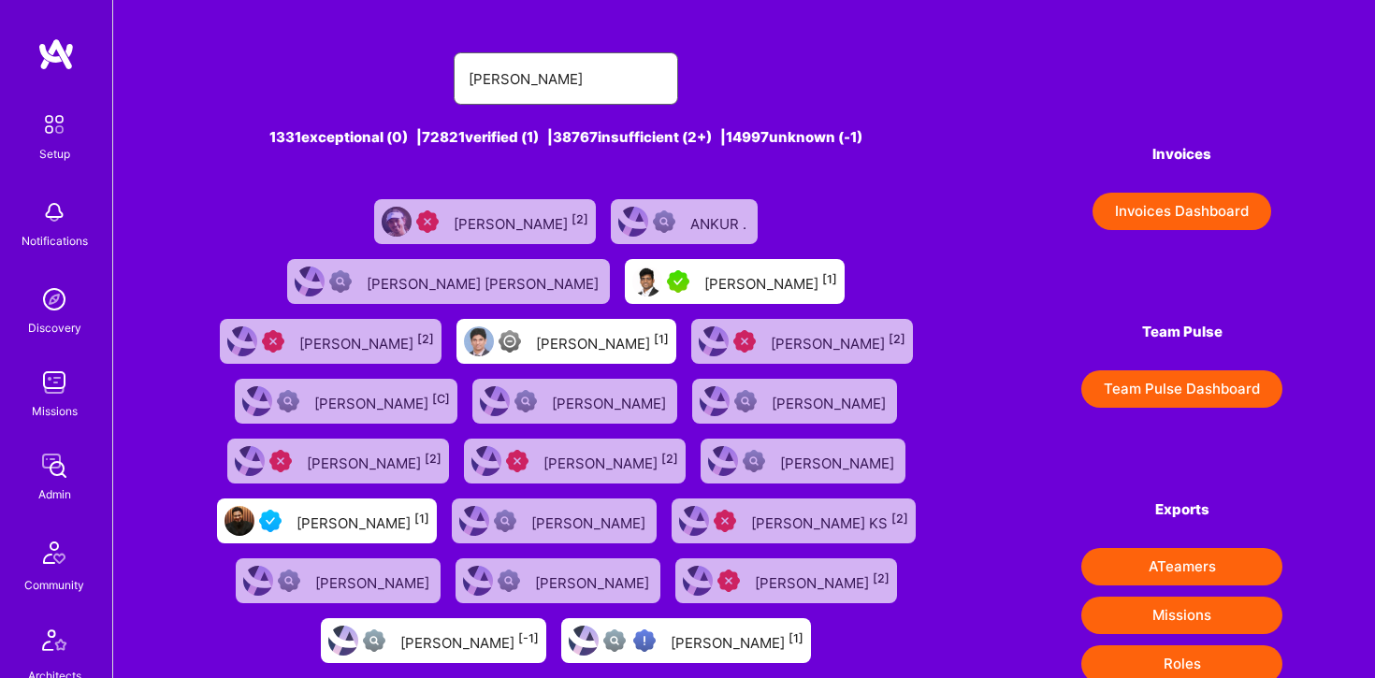
click at [574, 80] on input "archit" at bounding box center [566, 79] width 195 height 48
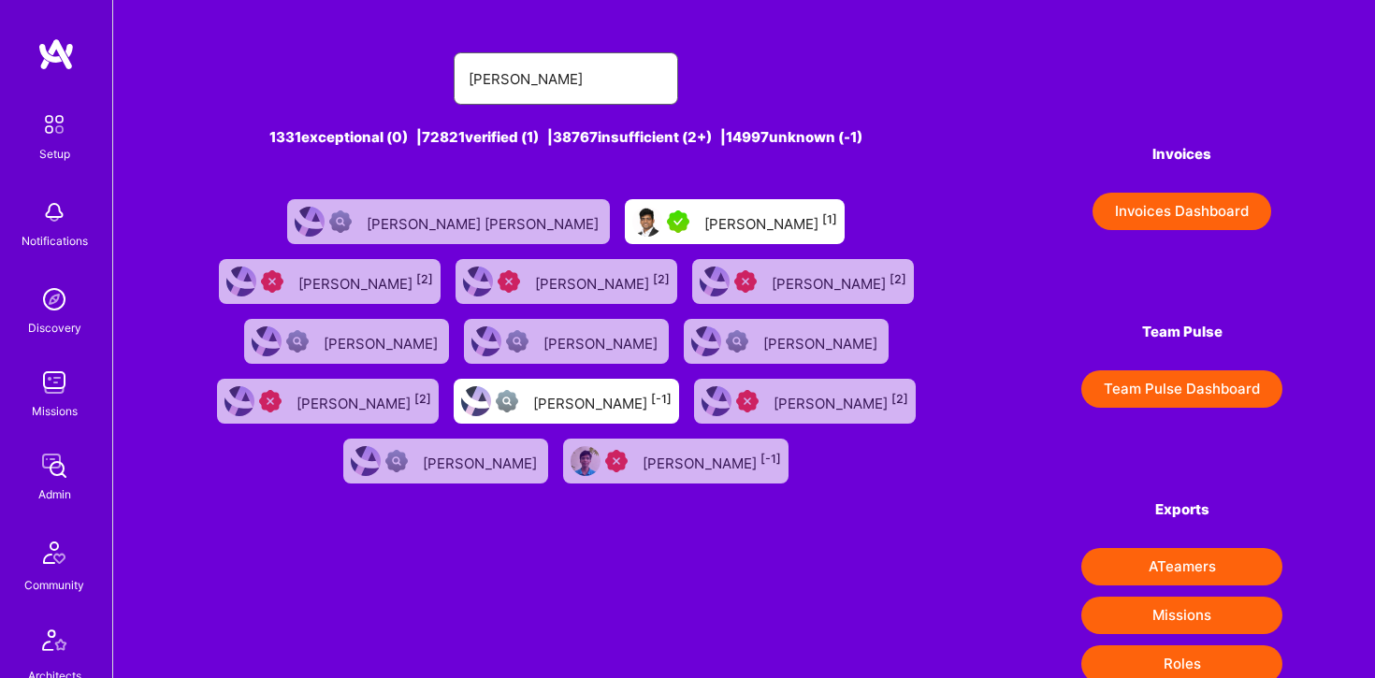
type input "archit"
click at [704, 214] on div "Archit Sharma [1]" at bounding box center [770, 222] width 133 height 24
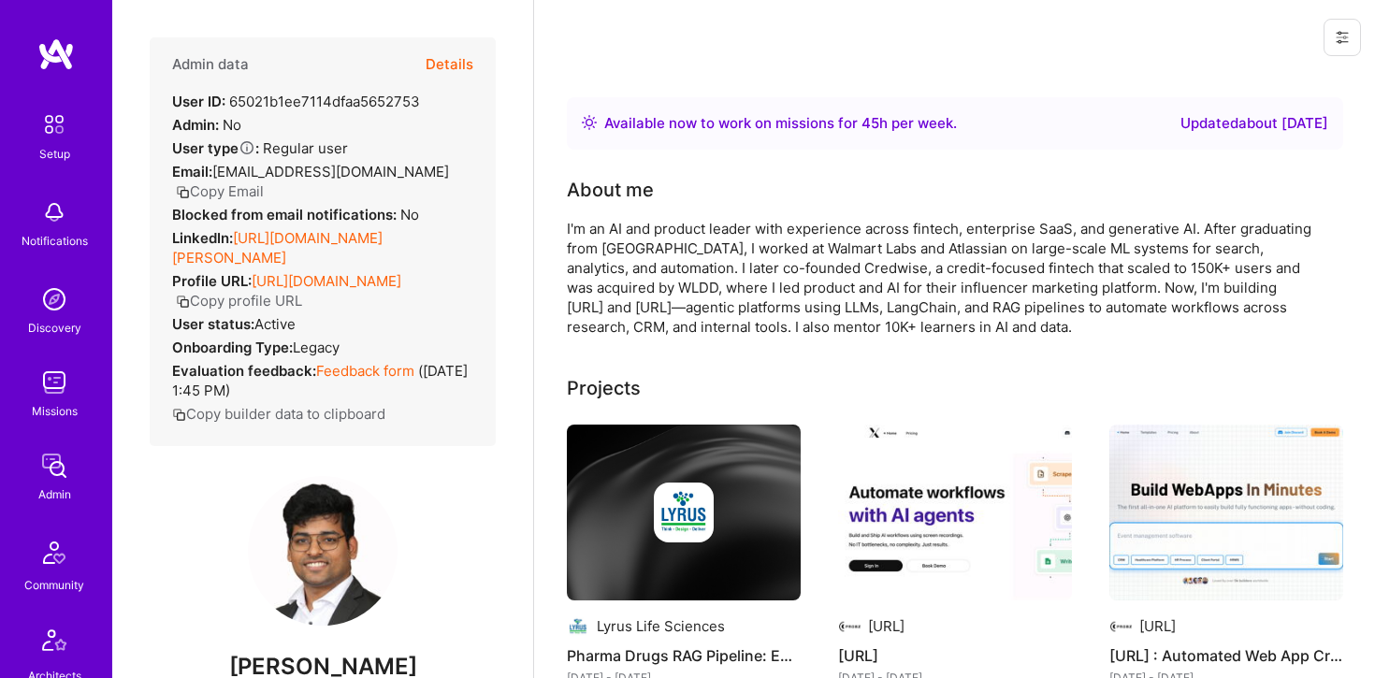
click at [451, 76] on button "Details" at bounding box center [450, 64] width 48 height 54
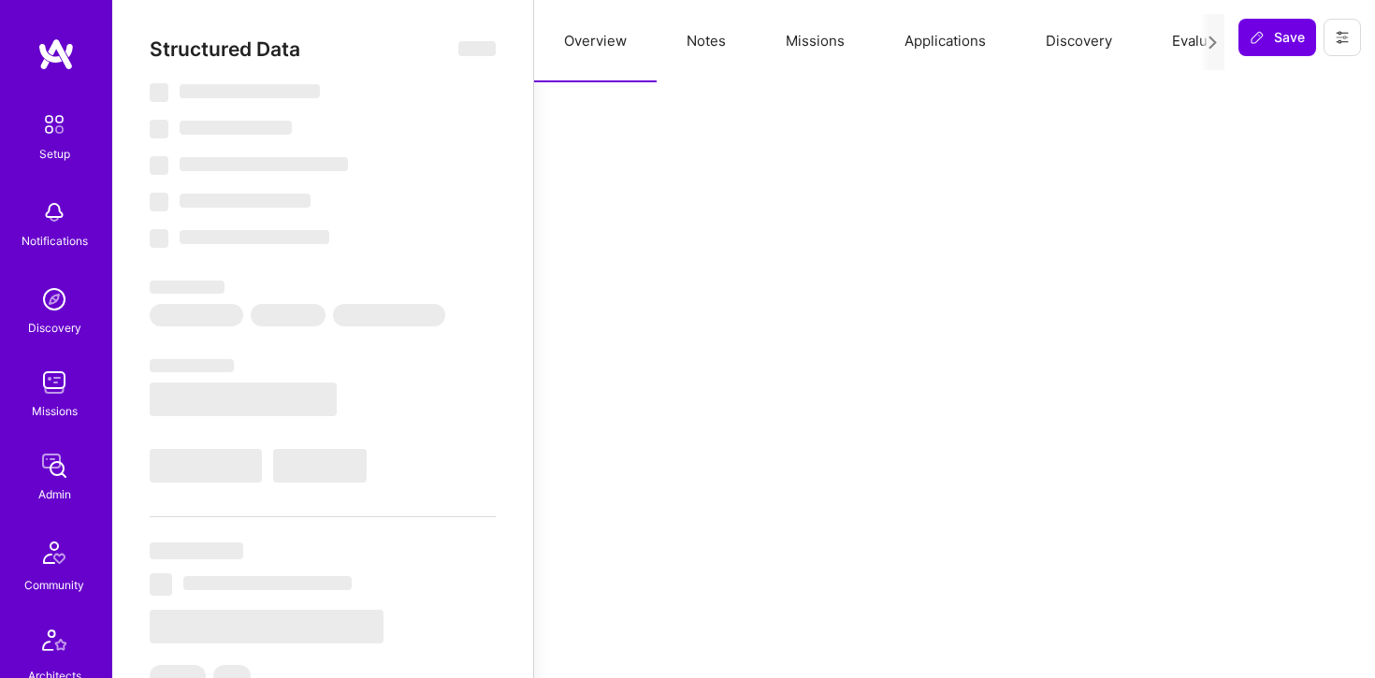
click at [914, 37] on button "Applications" at bounding box center [945, 41] width 141 height 82
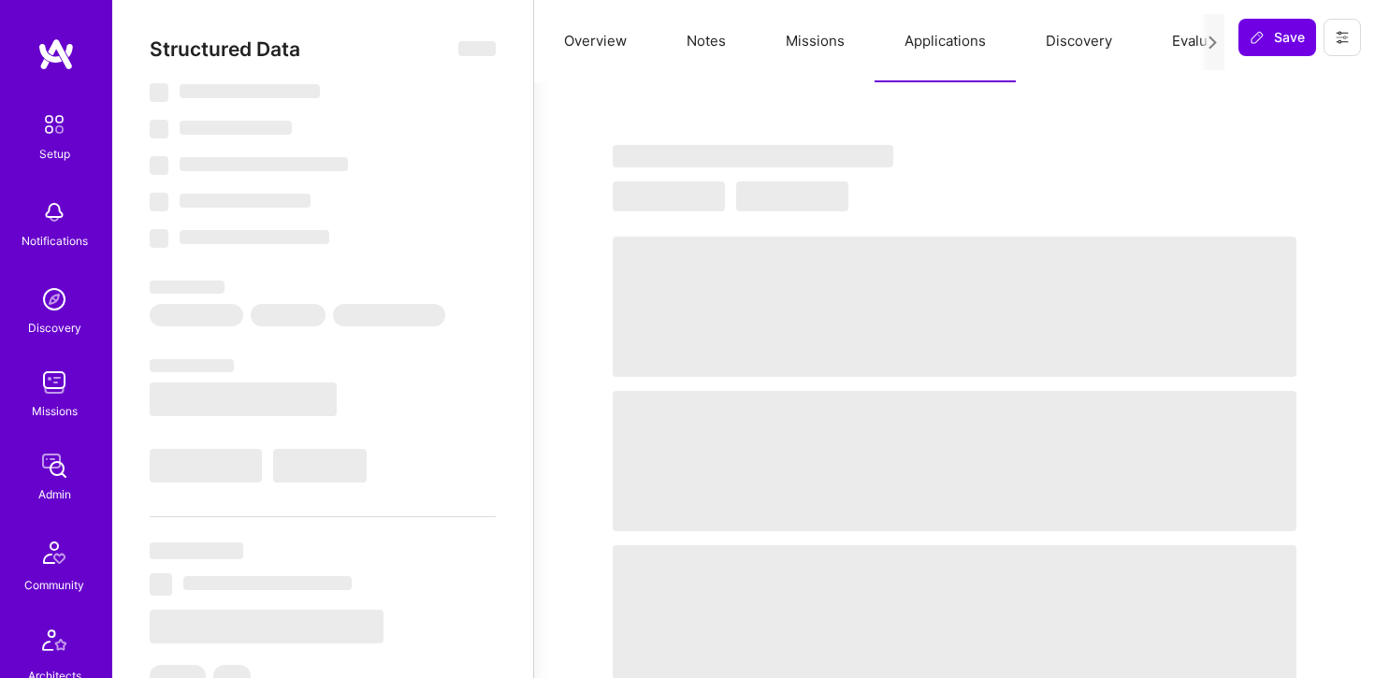
select select "Right Now"
select select "7"
select select "6"
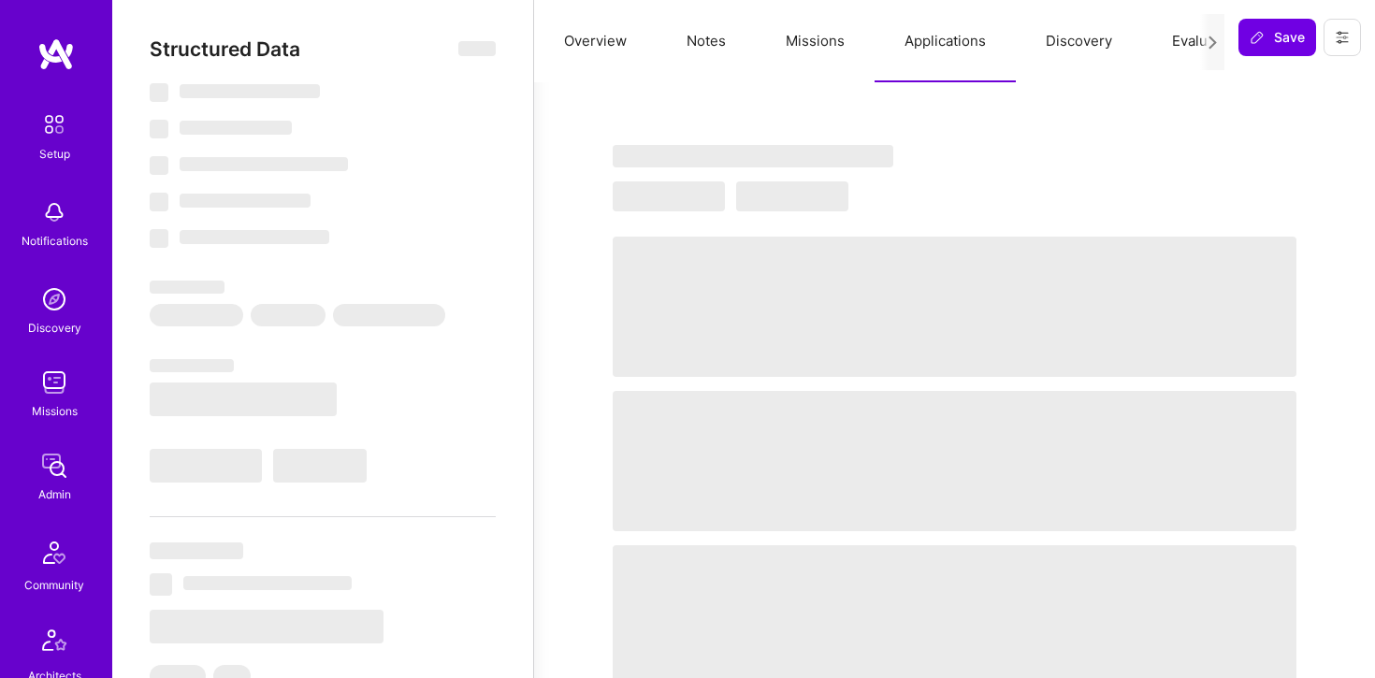
select select "IN"
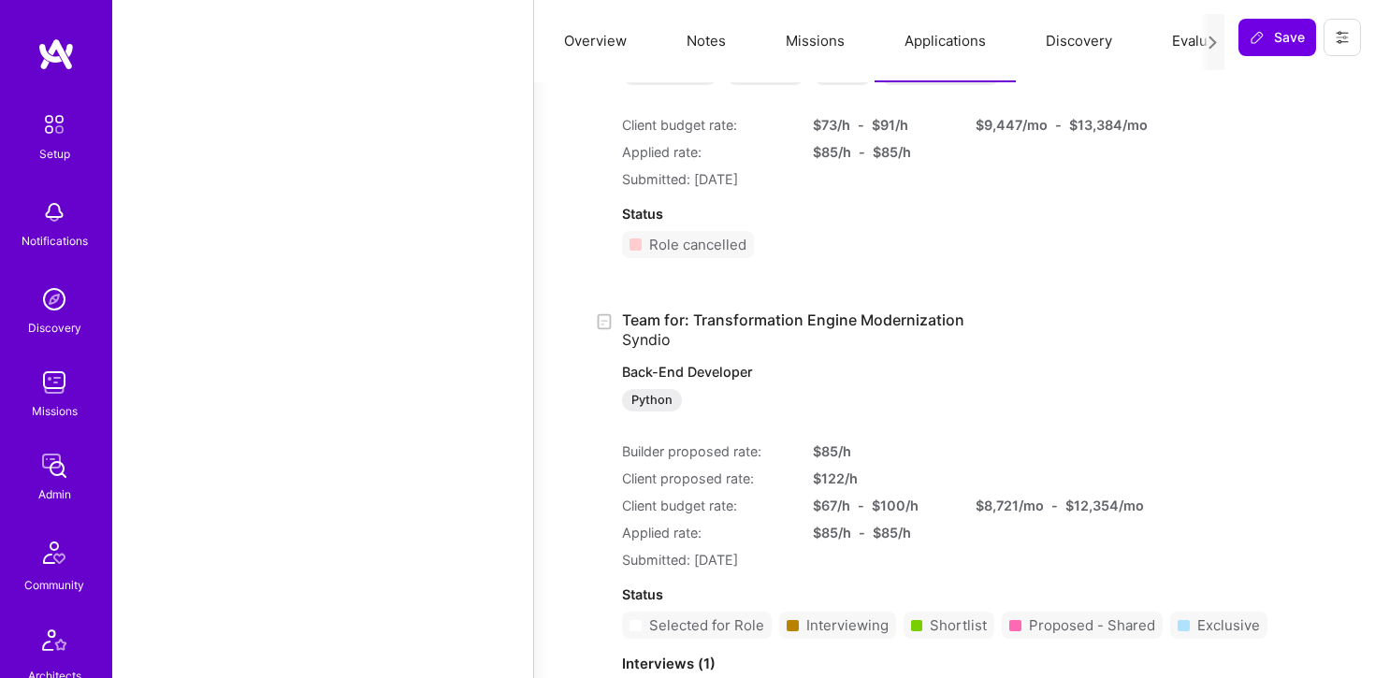
scroll to position [2928, 0]
